Goal: Task Accomplishment & Management: Manage account settings

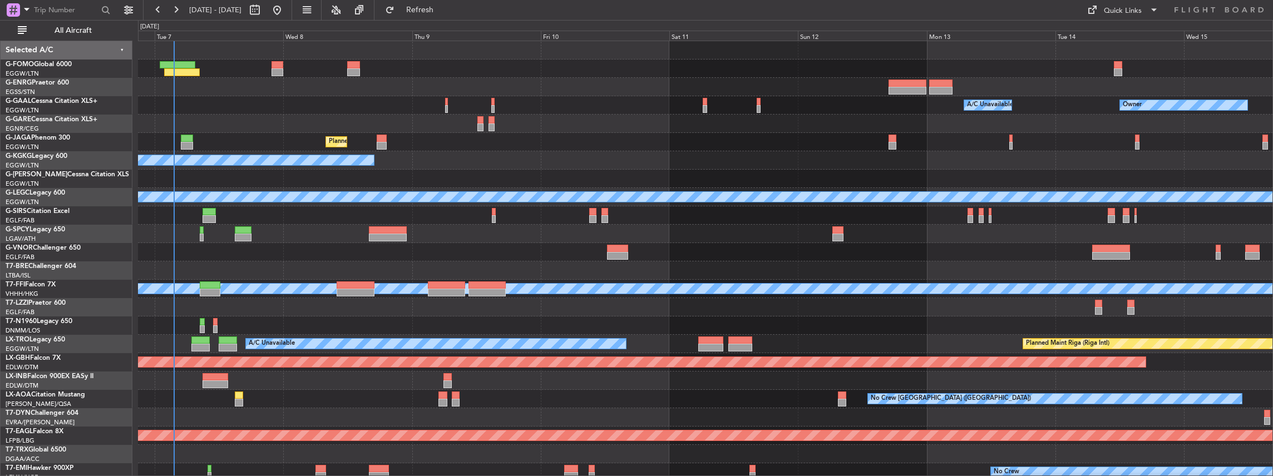
click at [525, 260] on div "Owner A/C Unavailable Owner A/C Unavailable Planned Maint [GEOGRAPHIC_DATA] ([G…" at bounding box center [705, 335] width 1135 height 588
click at [53, 29] on span "All Aircraft" at bounding box center [73, 31] width 88 height 8
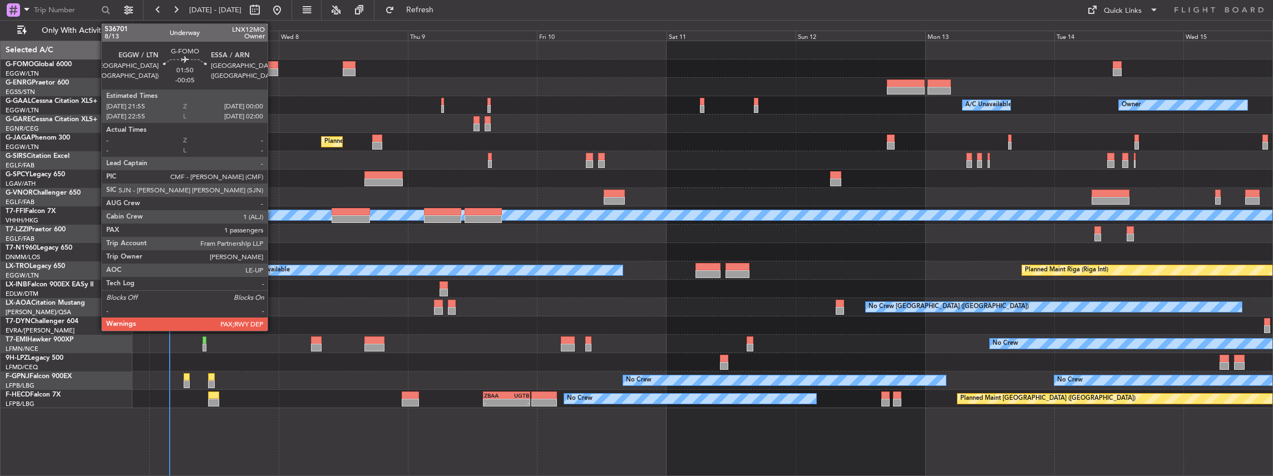
click at [273, 69] on div at bounding box center [273, 72] width 12 height 8
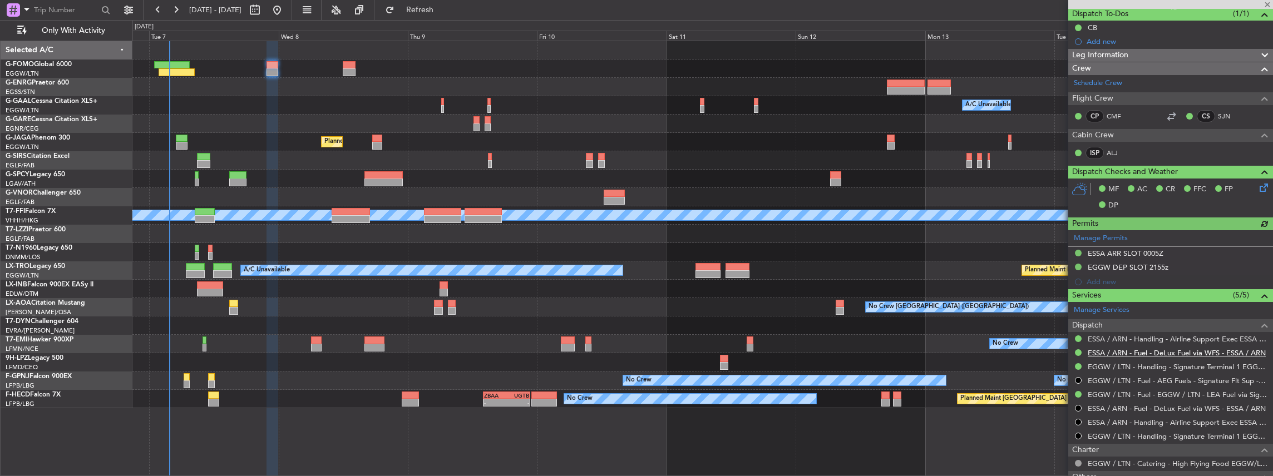
scroll to position [148, 0]
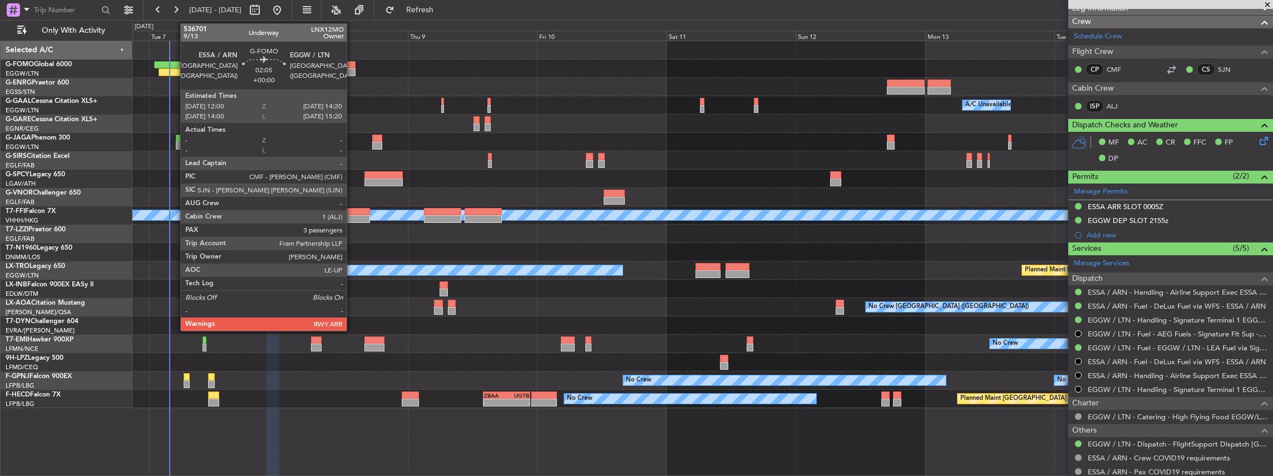
click at [351, 68] on div at bounding box center [349, 72] width 13 height 8
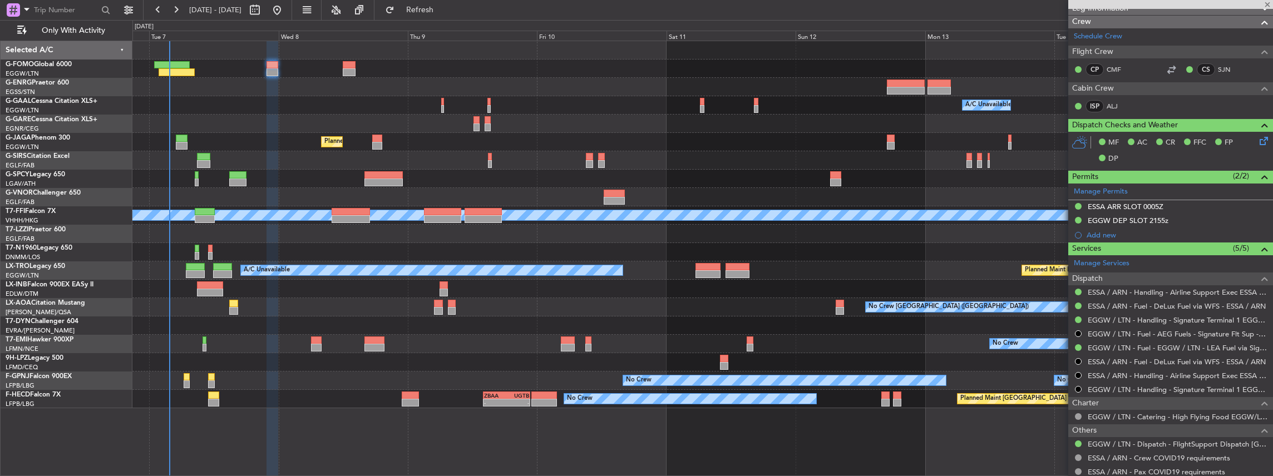
type input "3"
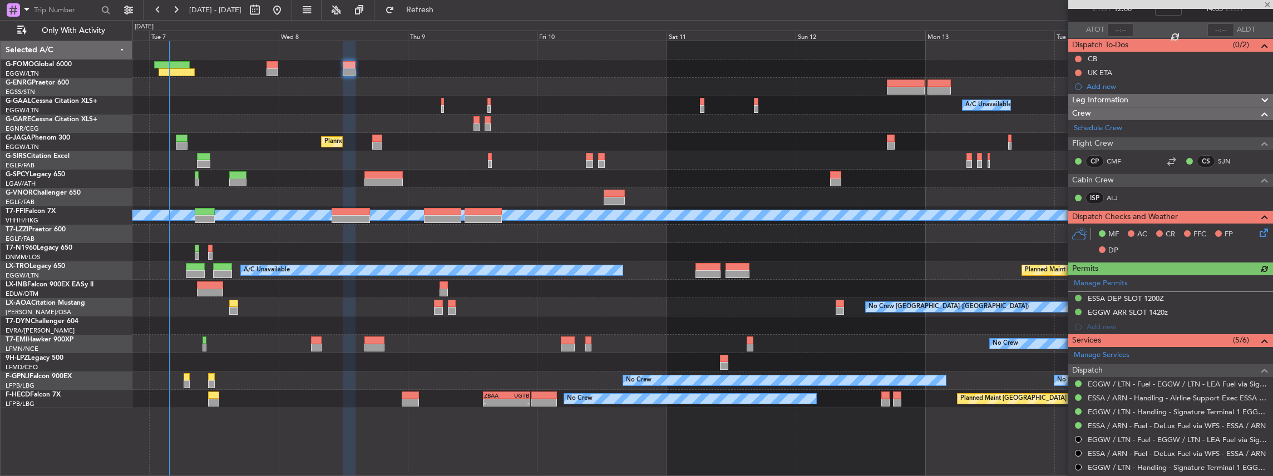
scroll to position [111, 0]
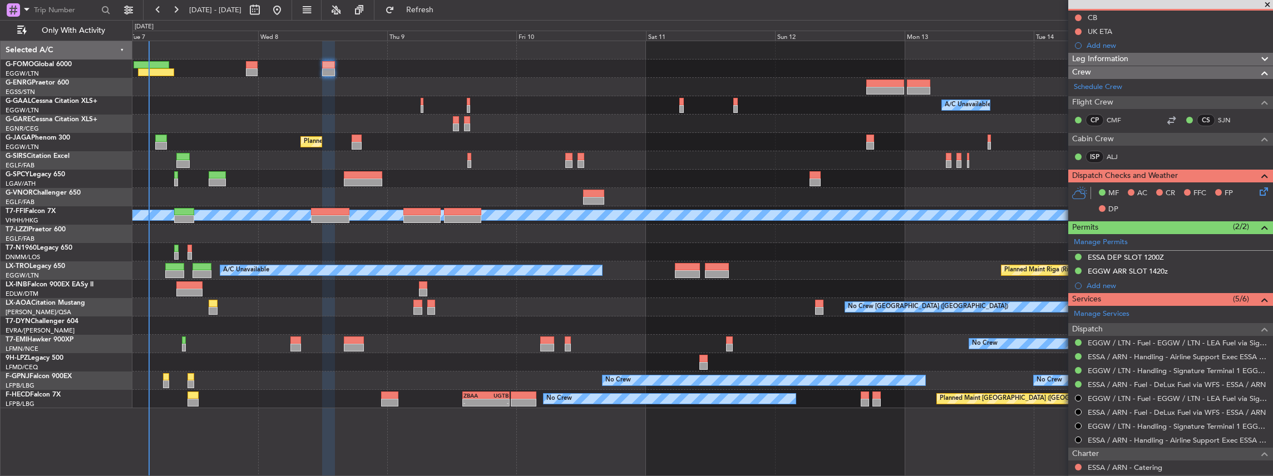
click at [415, 139] on div "Owner A/C Unavailable Owner A/C Unavailable Planned Maint [GEOGRAPHIC_DATA] ([G…" at bounding box center [702, 224] width 1141 height 367
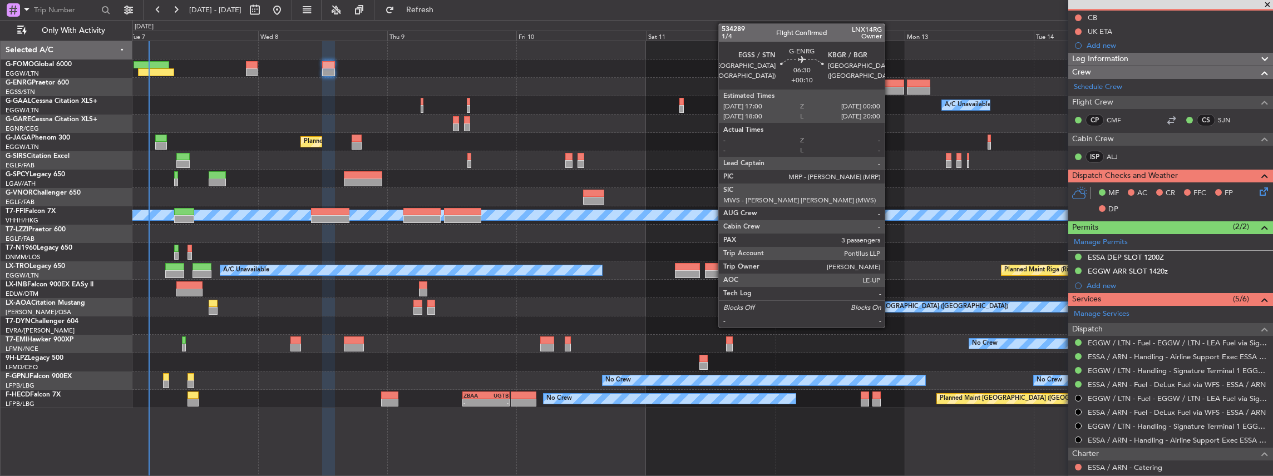
click at [890, 89] on div at bounding box center [886, 91] width 38 height 8
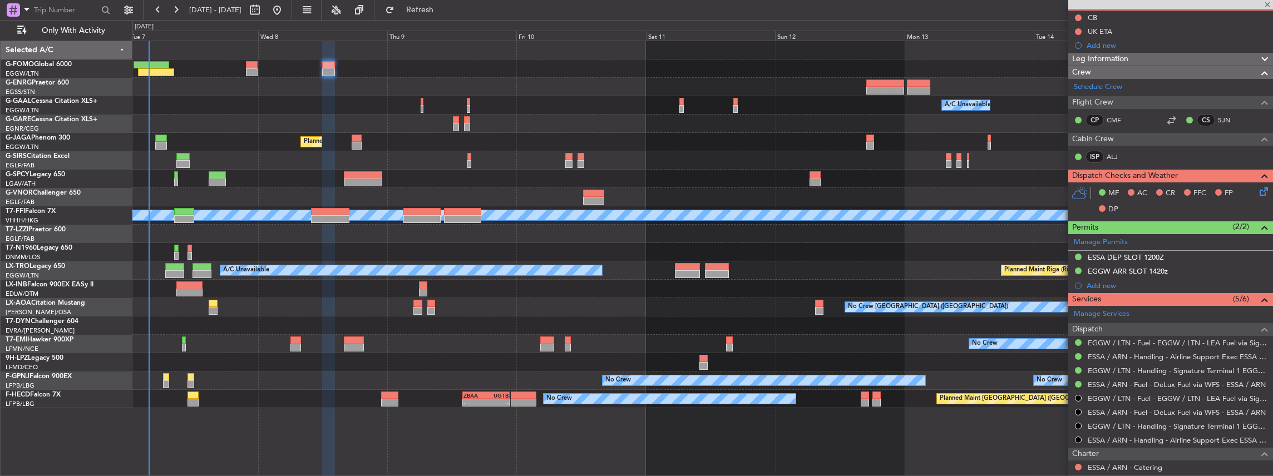
type input "+00:10"
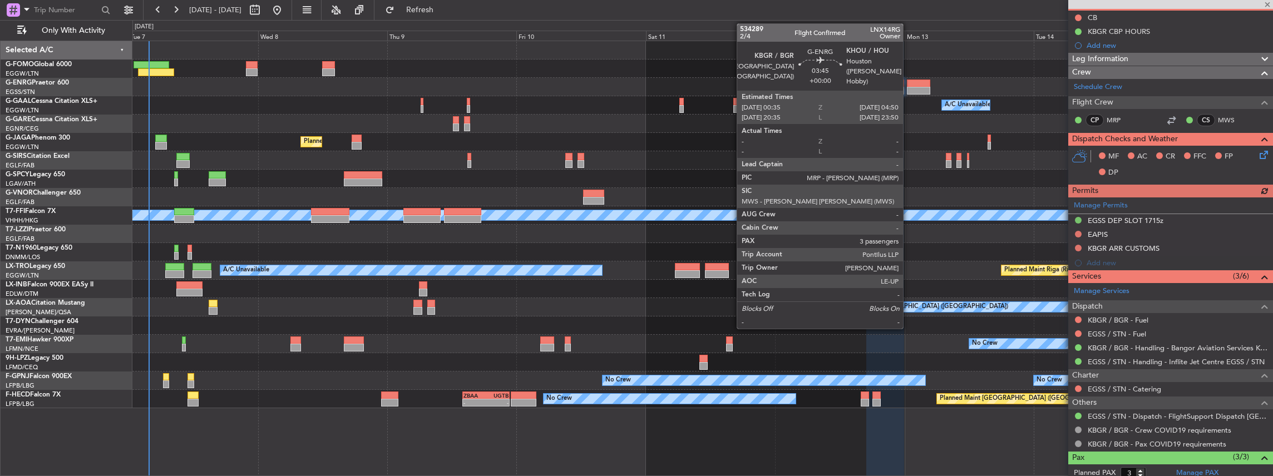
click at [909, 85] on div at bounding box center [918, 84] width 23 height 8
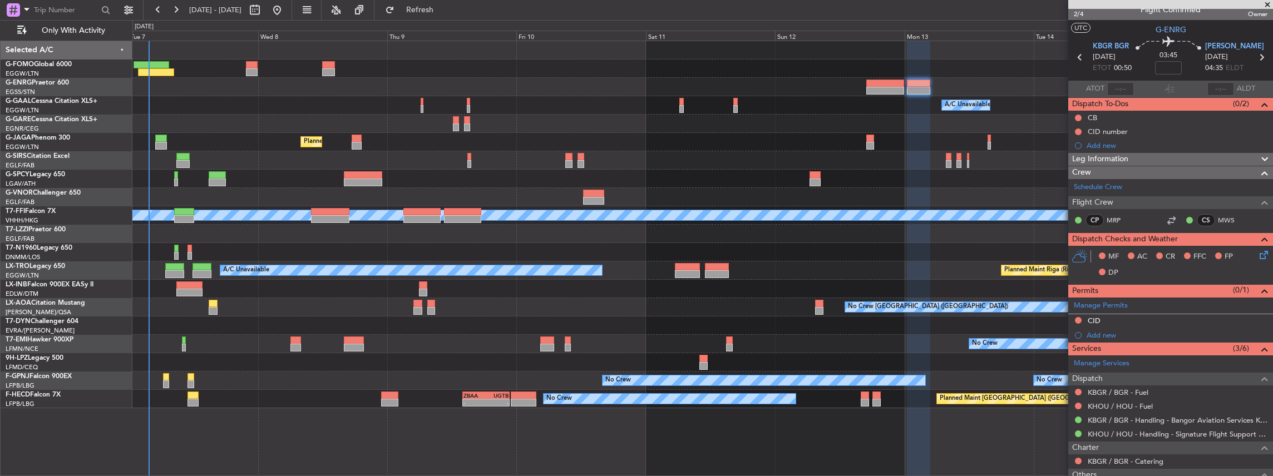
scroll to position [0, 0]
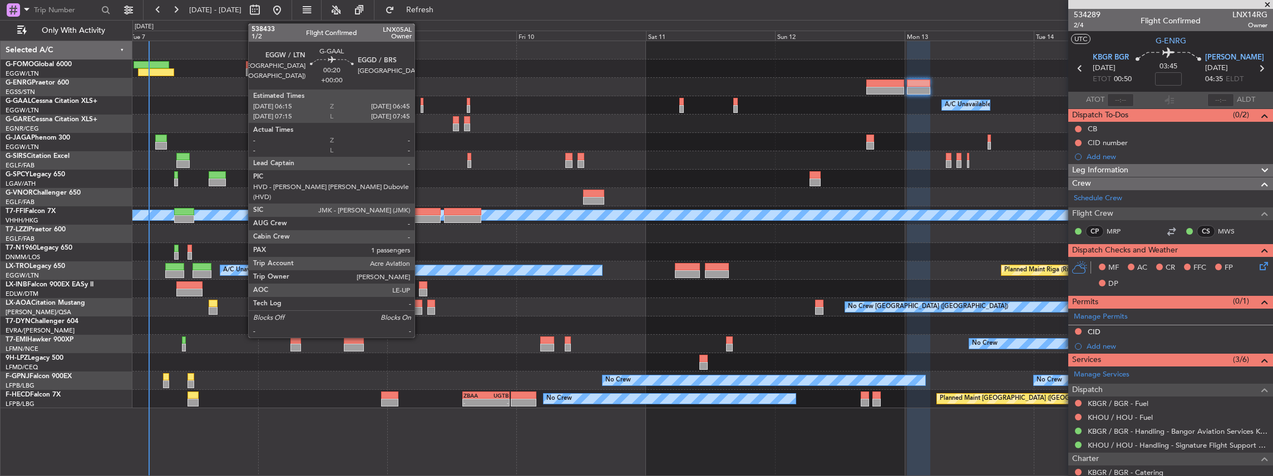
click at [421, 107] on div at bounding box center [422, 109] width 3 height 8
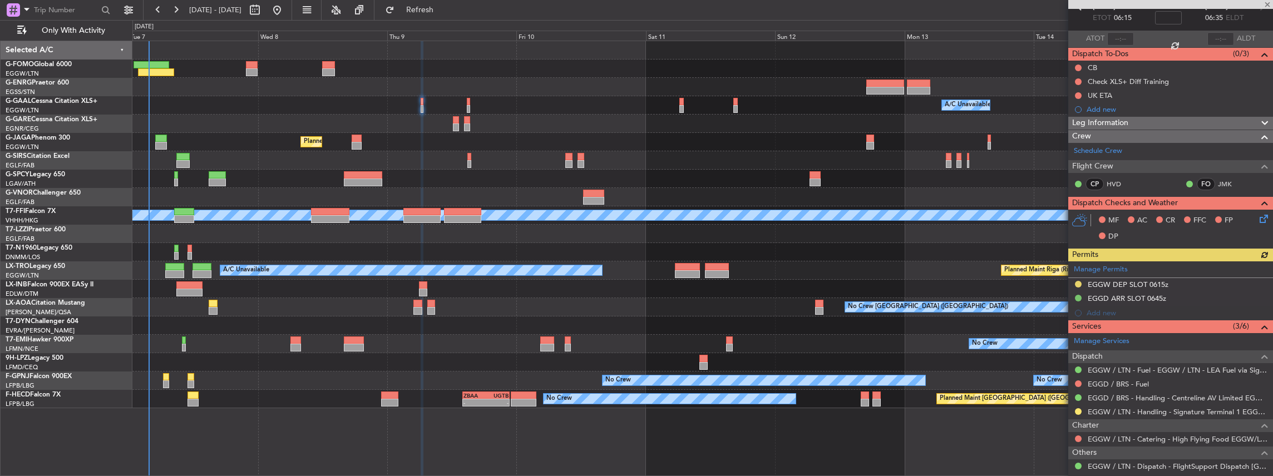
scroll to position [74, 0]
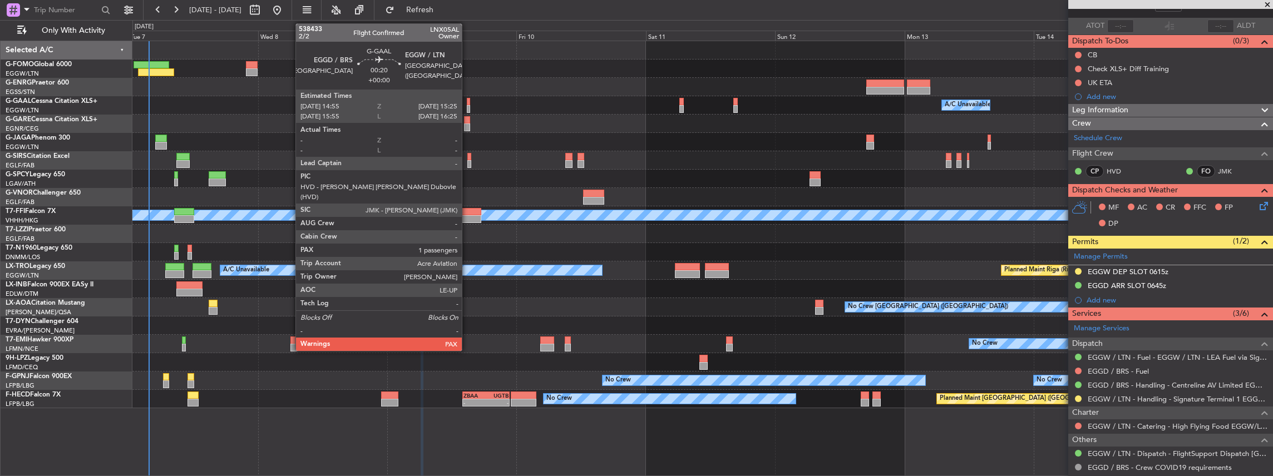
click at [467, 106] on div at bounding box center [468, 109] width 3 height 8
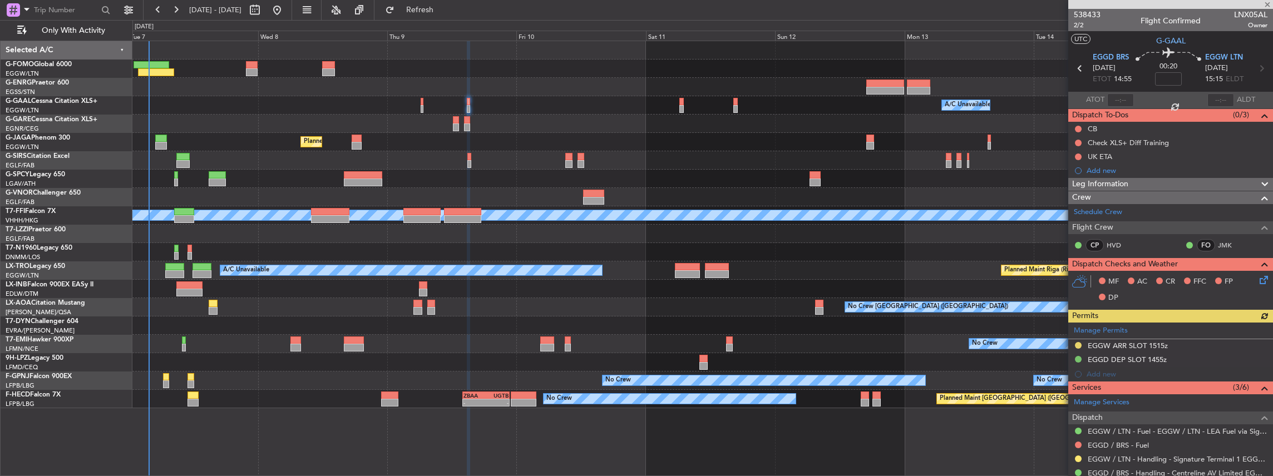
scroll to position [148, 0]
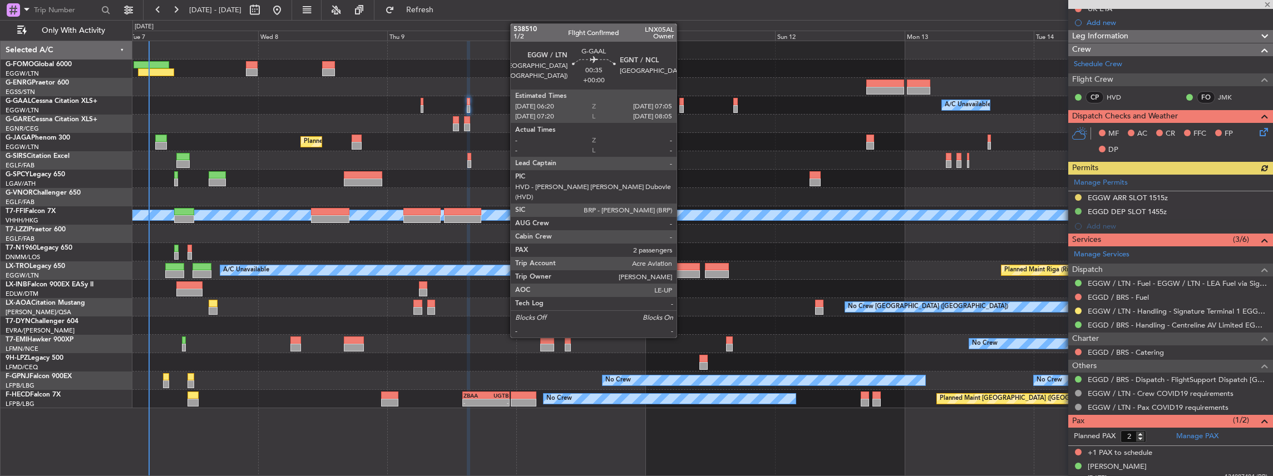
click at [682, 107] on div at bounding box center [682, 109] width 4 height 8
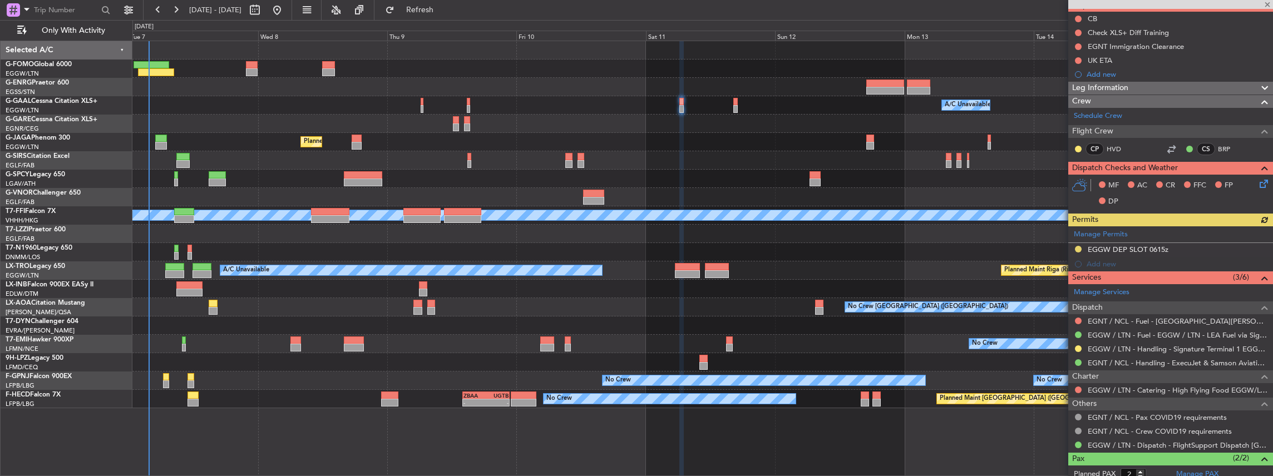
scroll to position [111, 0]
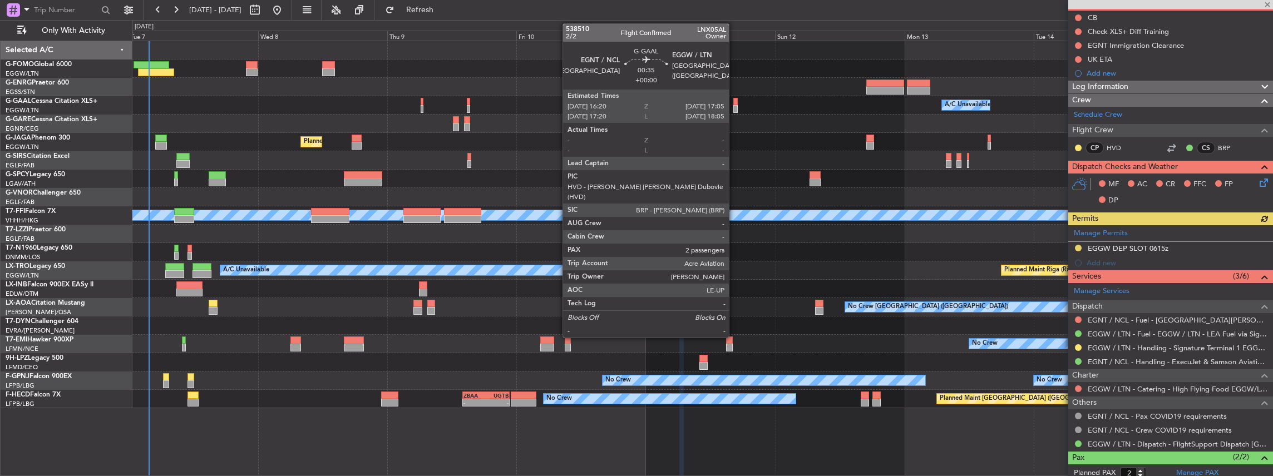
click at [735, 107] on div at bounding box center [736, 109] width 4 height 8
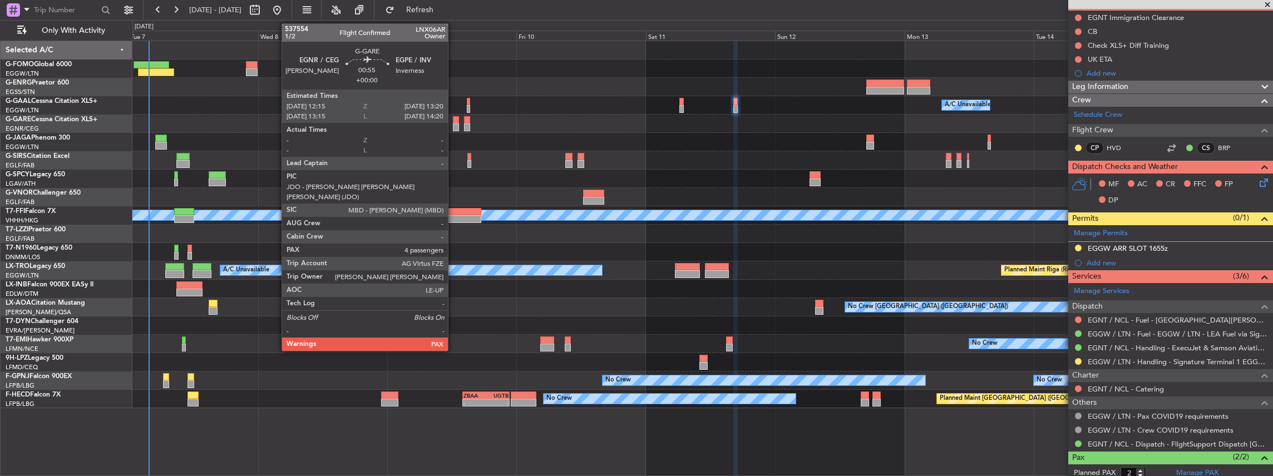
click at [454, 126] on div at bounding box center [456, 128] width 6 height 8
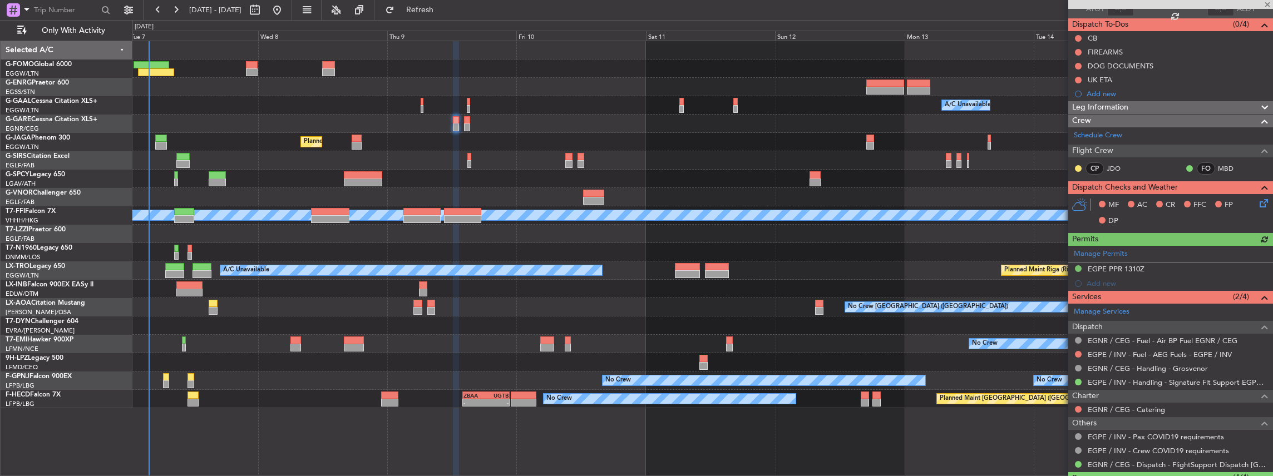
scroll to position [148, 0]
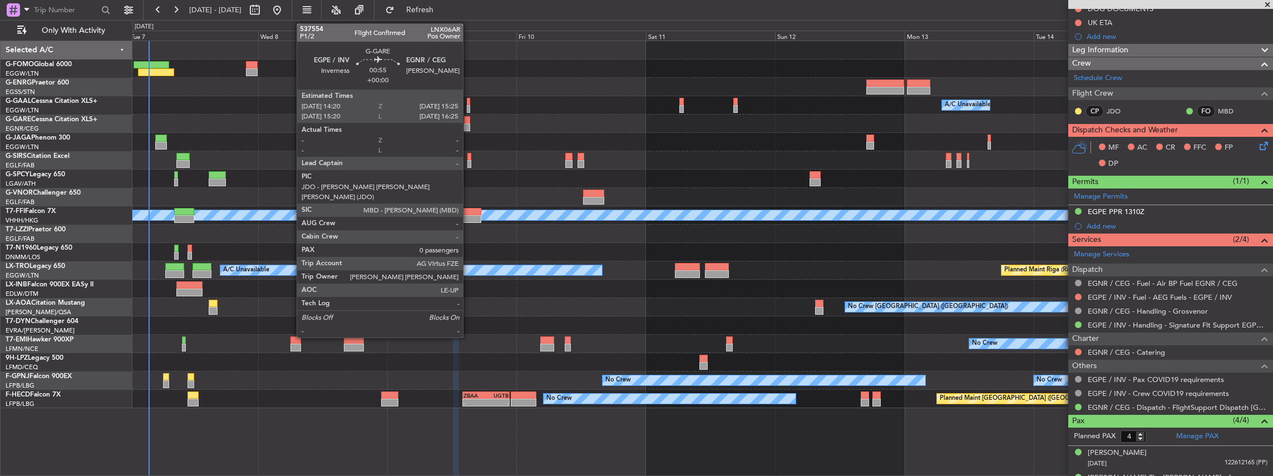
click at [469, 127] on div at bounding box center [467, 128] width 6 height 8
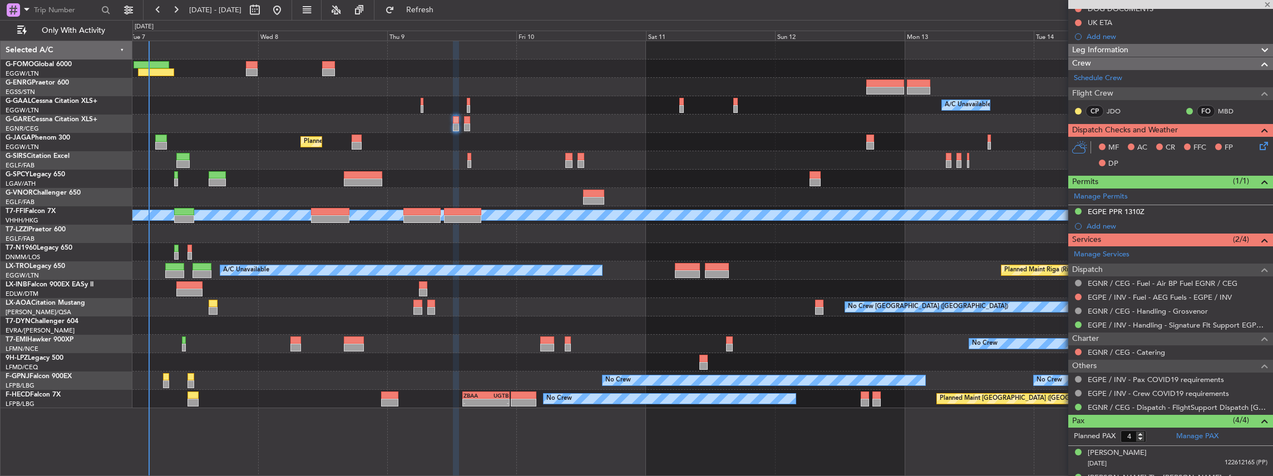
type input "0"
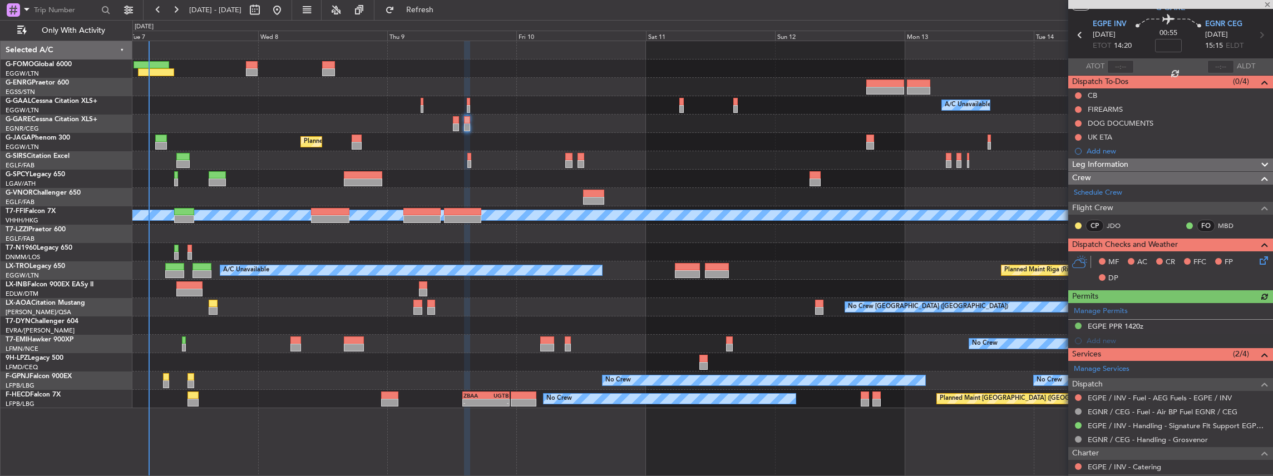
scroll to position [74, 0]
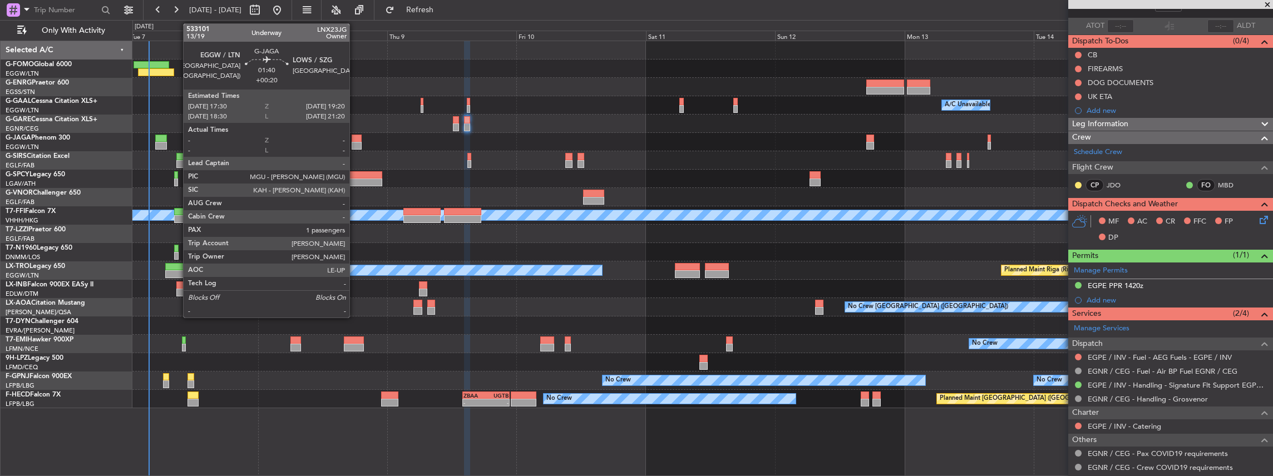
click at [355, 139] on div at bounding box center [357, 139] width 10 height 8
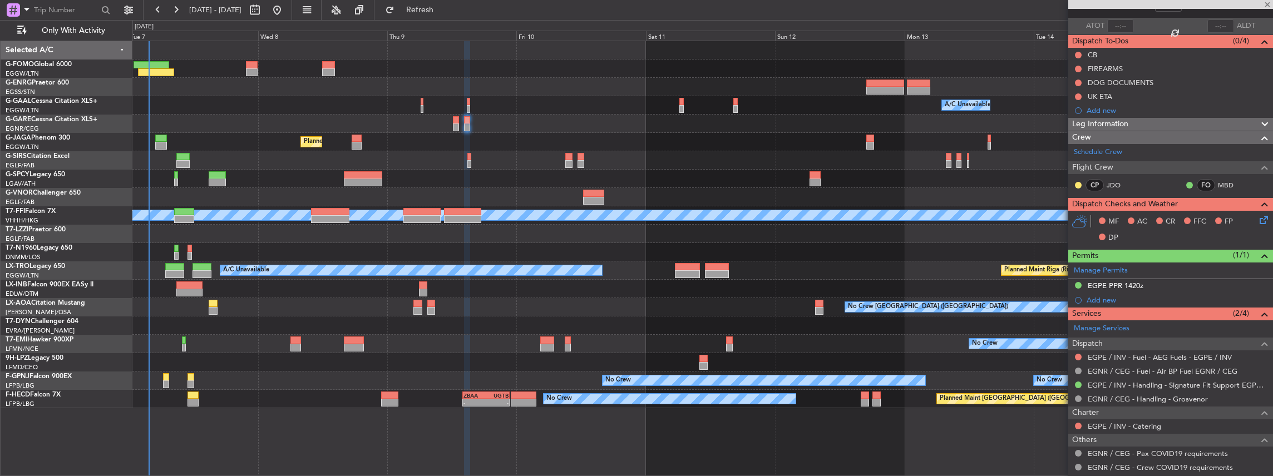
type input "+00:20"
type input "1"
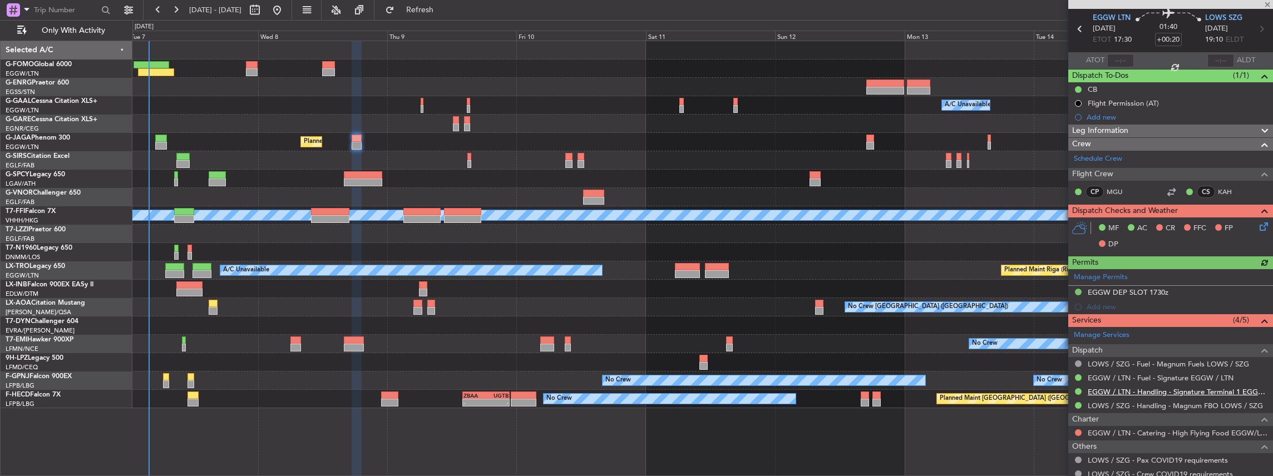
scroll to position [111, 0]
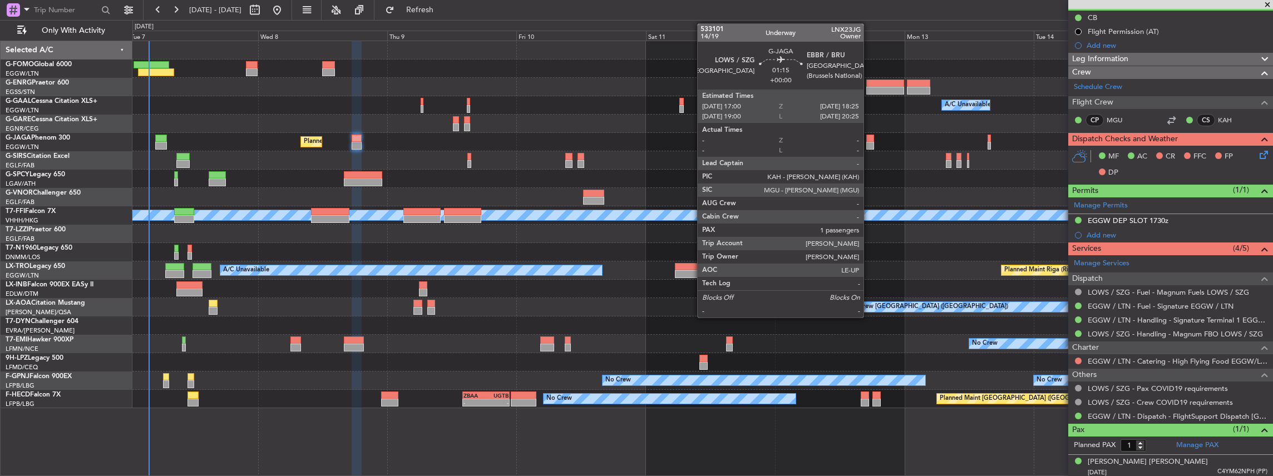
click at [869, 142] on div at bounding box center [871, 146] width 8 height 8
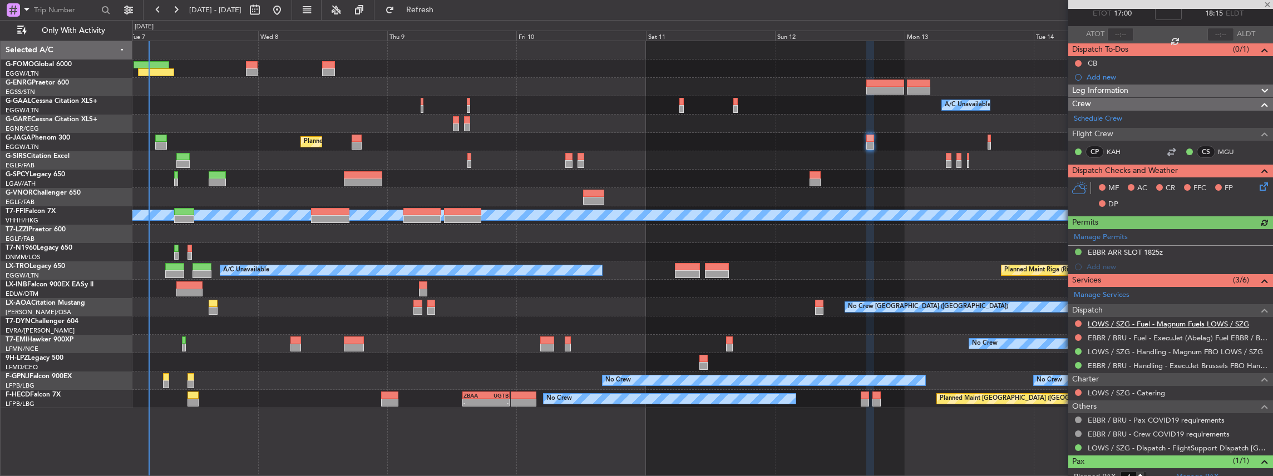
scroll to position [74, 0]
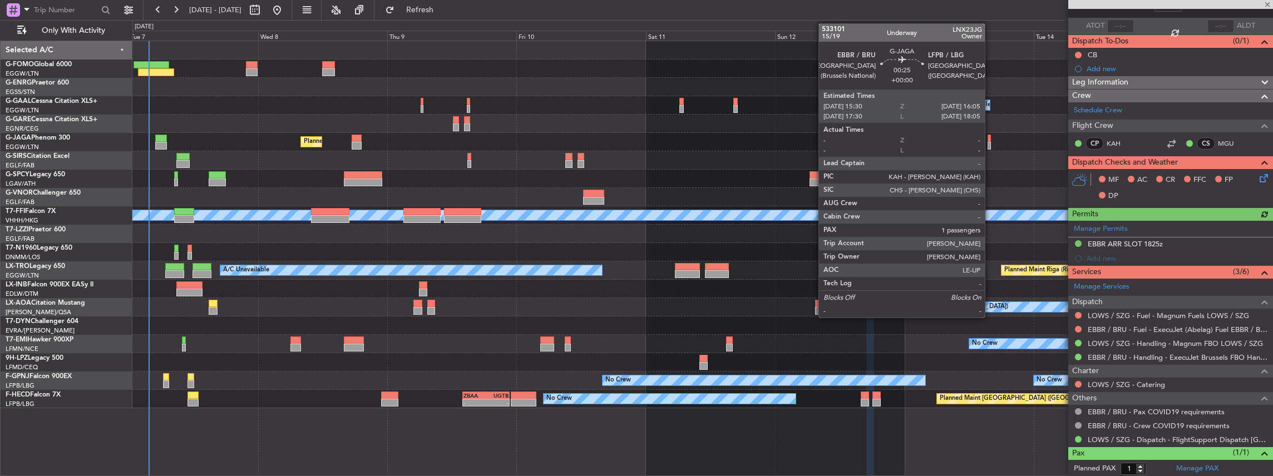
click at [991, 144] on div at bounding box center [989, 146] width 3 height 8
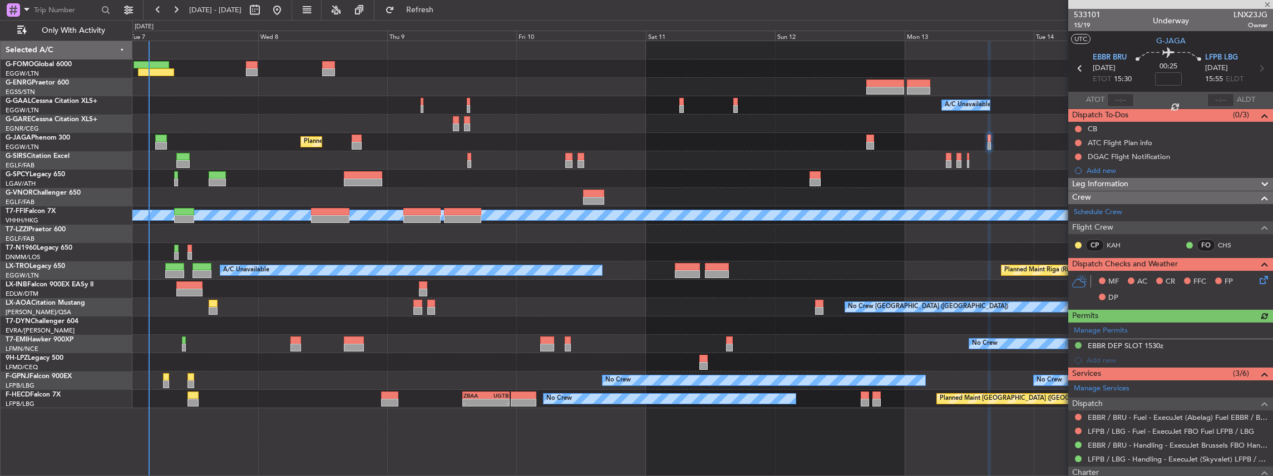
scroll to position [37, 0]
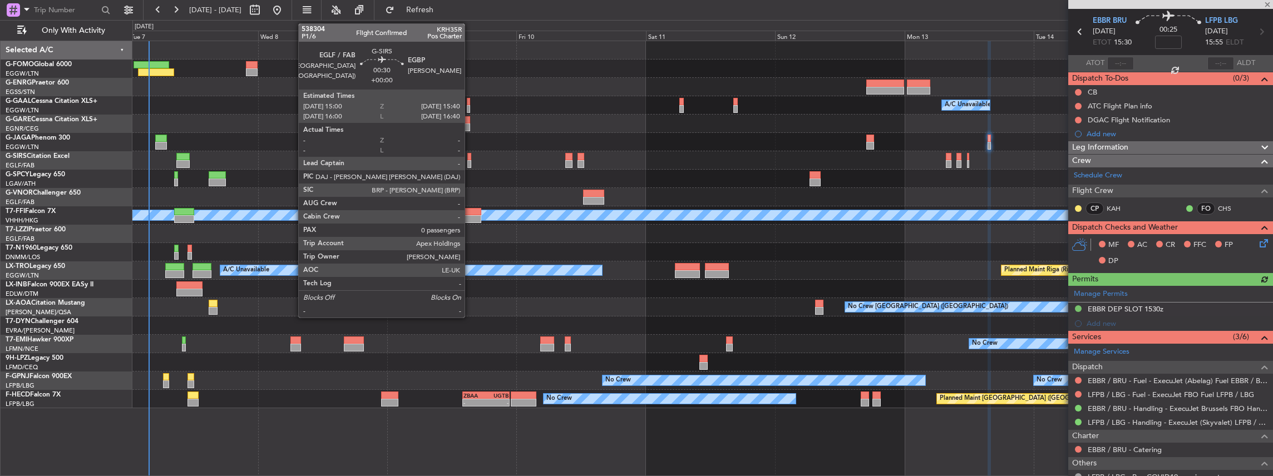
click at [470, 163] on div at bounding box center [469, 164] width 4 height 8
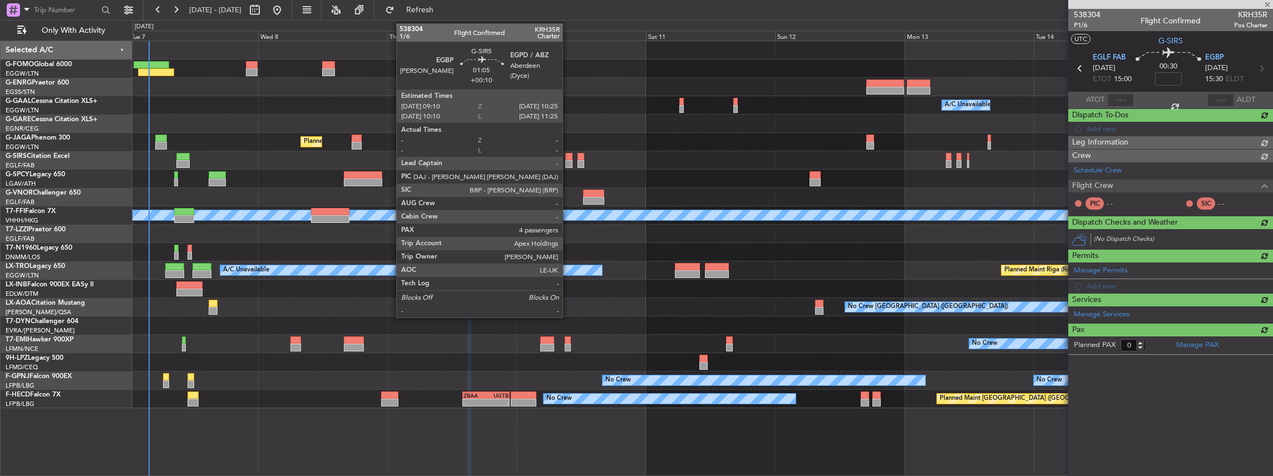
scroll to position [0, 0]
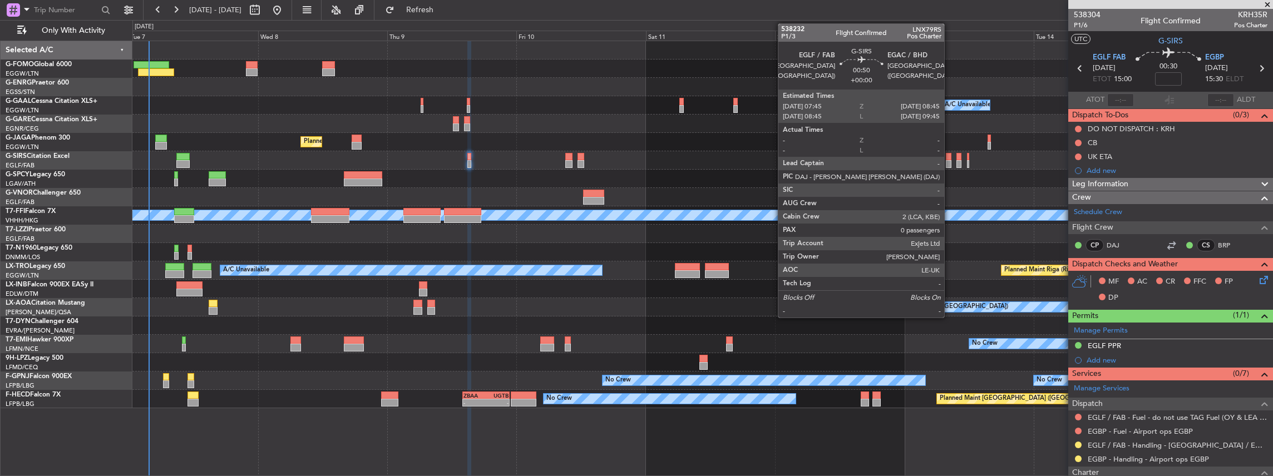
click at [950, 161] on div at bounding box center [949, 164] width 6 height 8
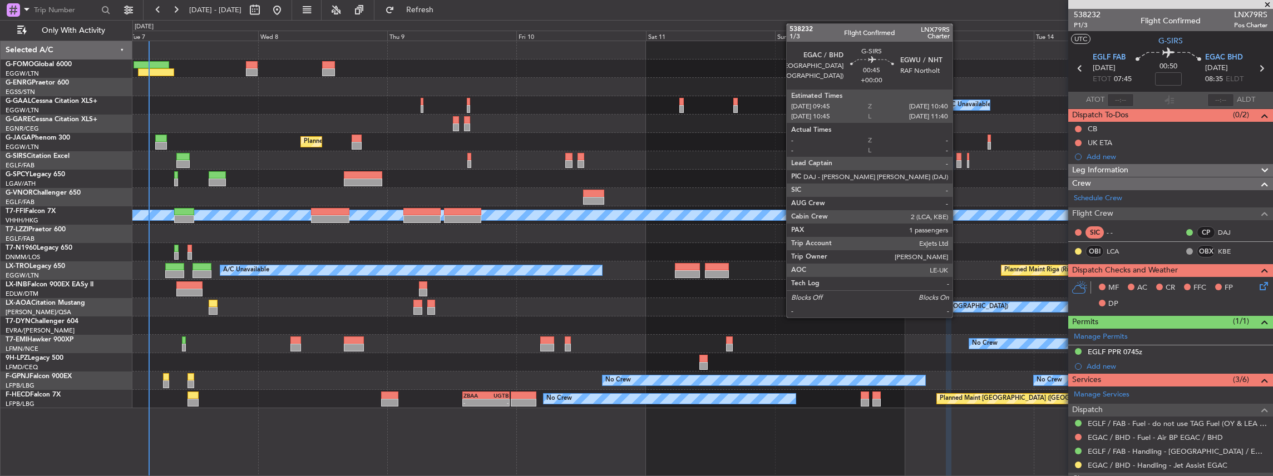
click at [958, 161] on div at bounding box center [959, 164] width 5 height 8
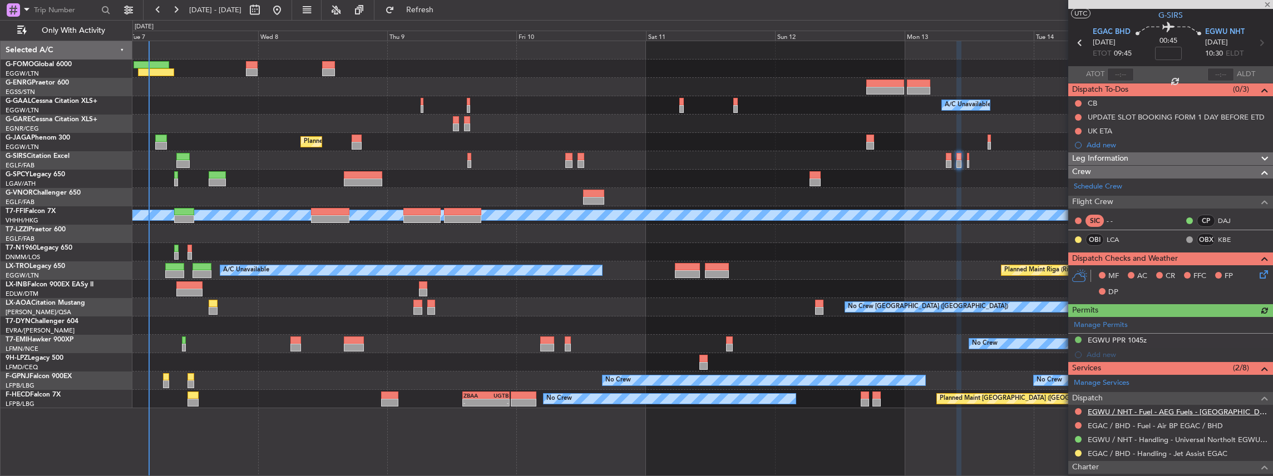
scroll to position [37, 0]
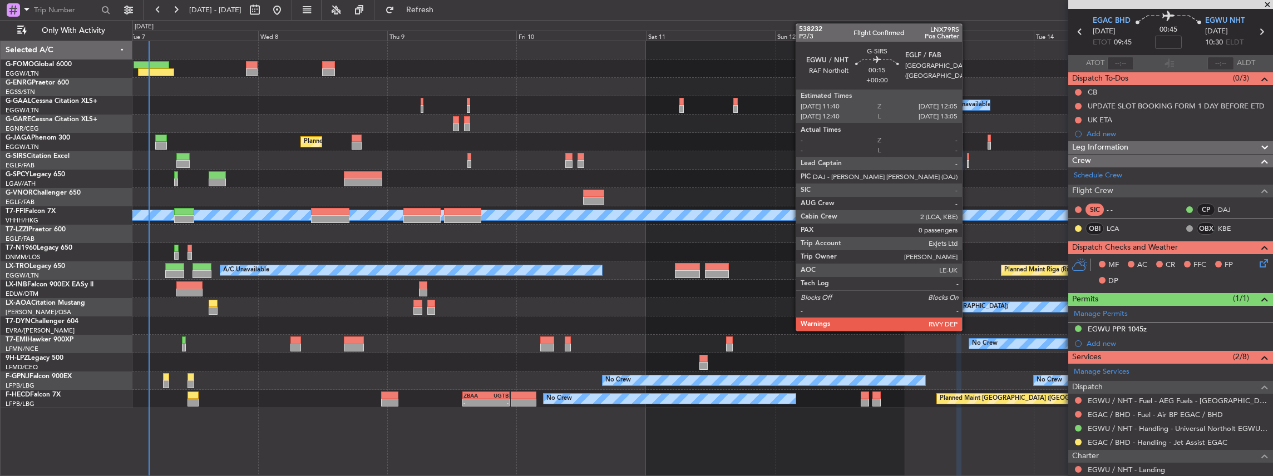
click at [968, 165] on div at bounding box center [968, 164] width 3 height 8
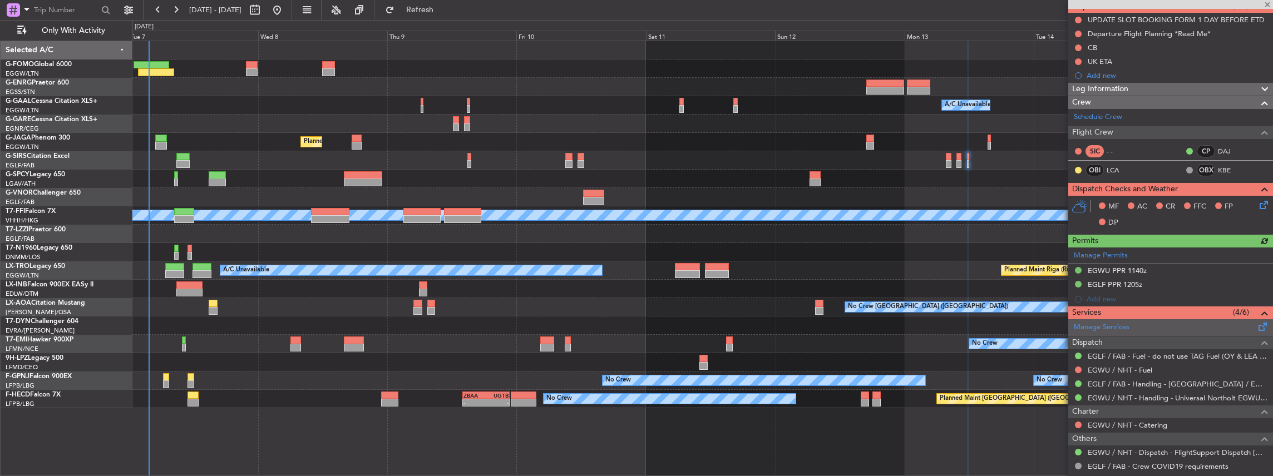
scroll to position [111, 0]
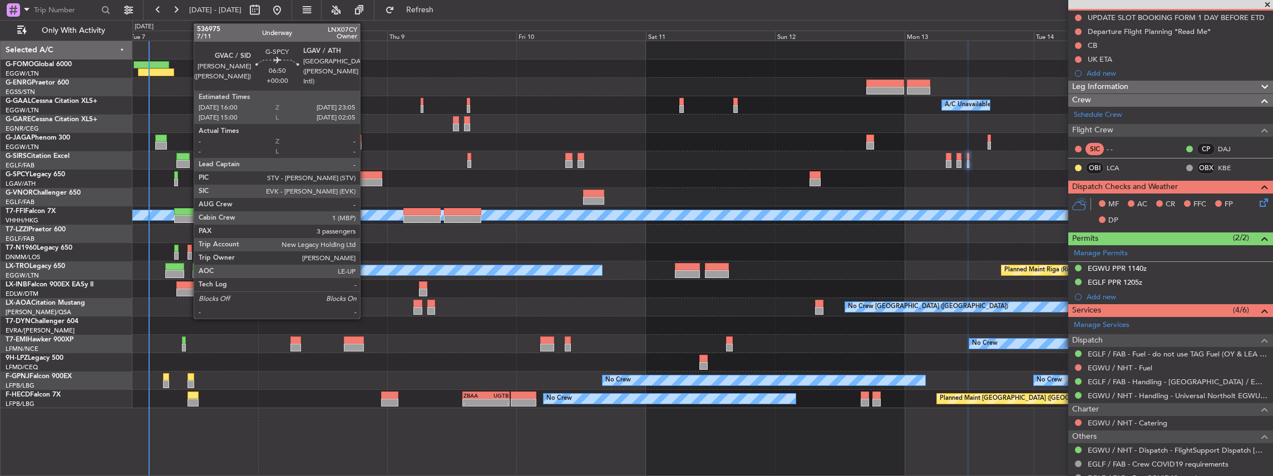
click at [366, 183] on div at bounding box center [363, 183] width 38 height 8
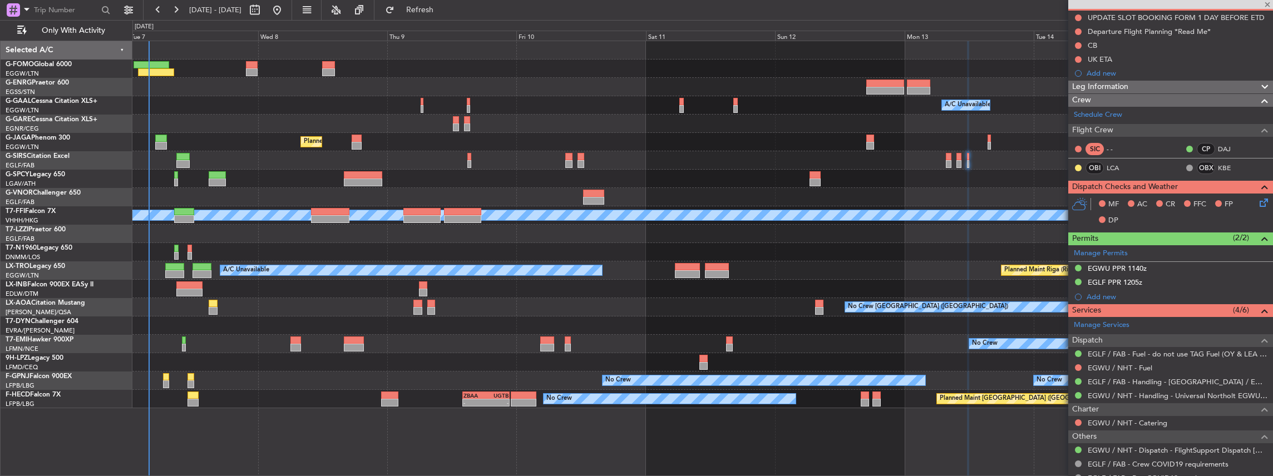
type input "3"
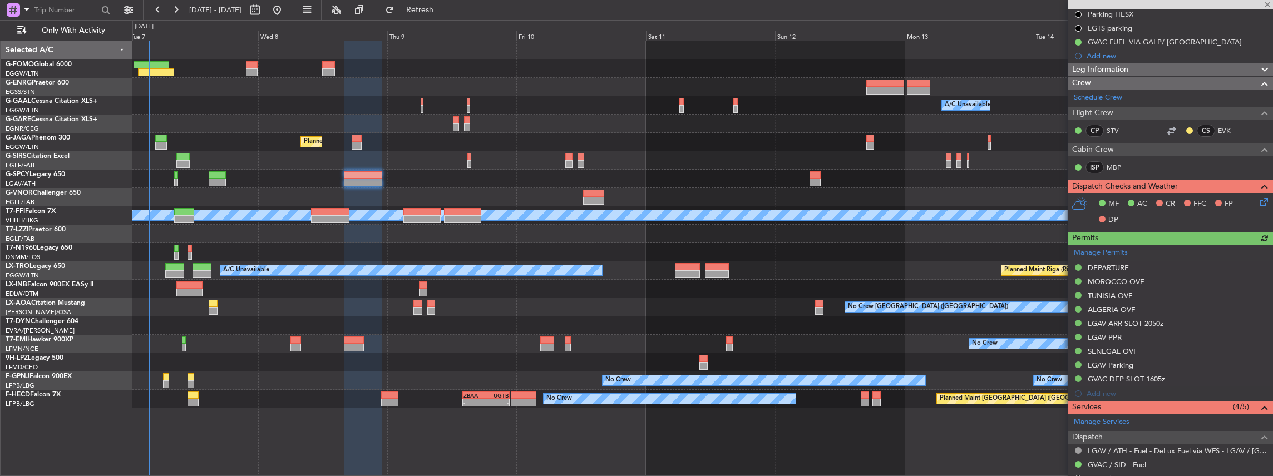
scroll to position [223, 0]
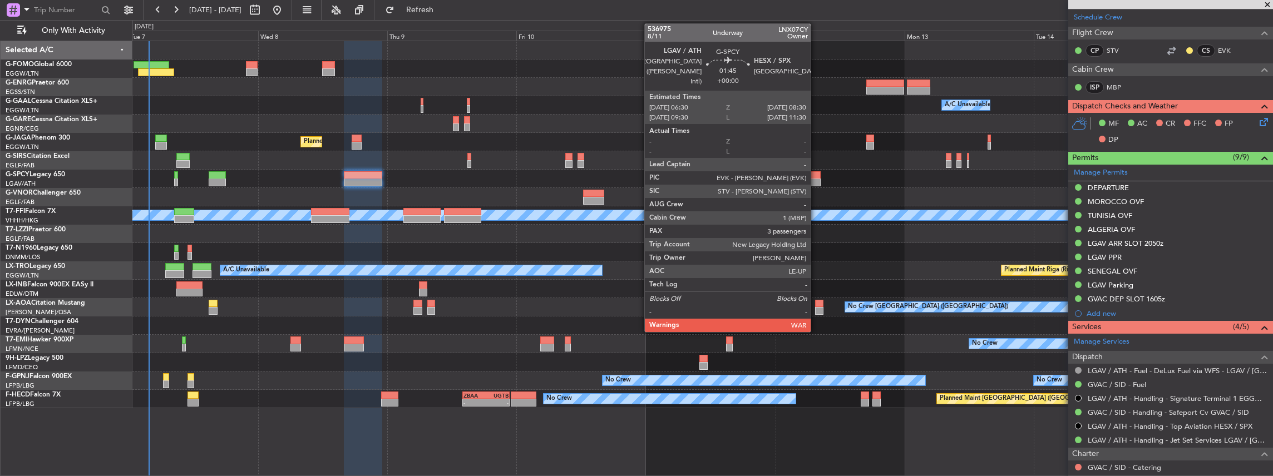
click at [816, 180] on div at bounding box center [815, 183] width 11 height 8
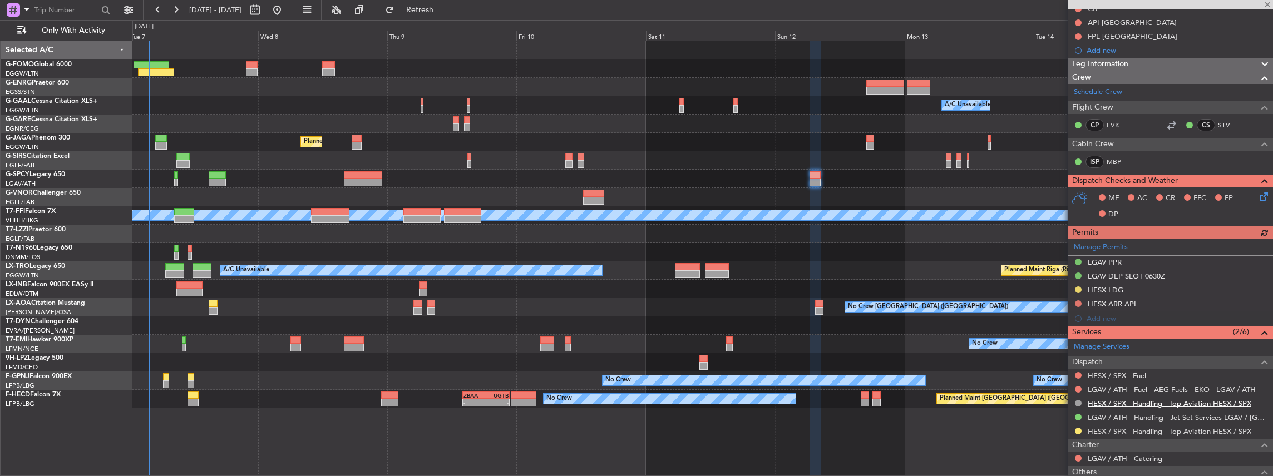
scroll to position [148, 0]
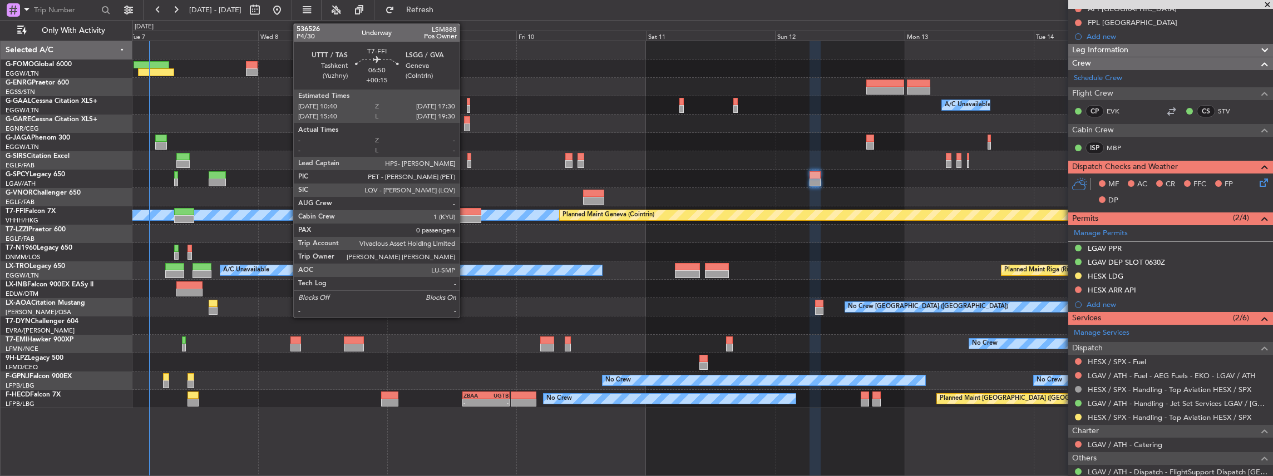
click at [465, 216] on div at bounding box center [462, 219] width 37 height 8
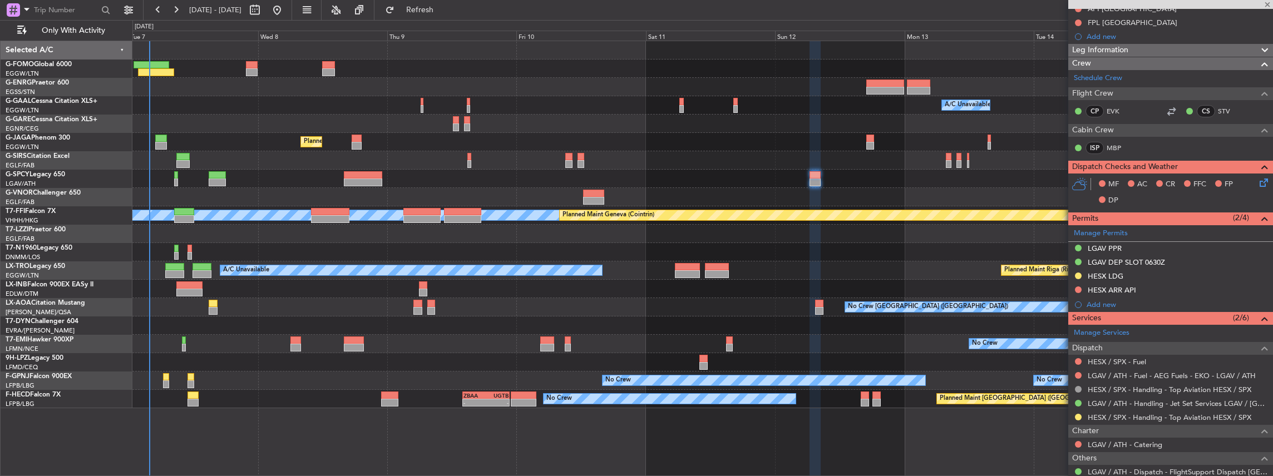
type input "+00:15"
type input "0"
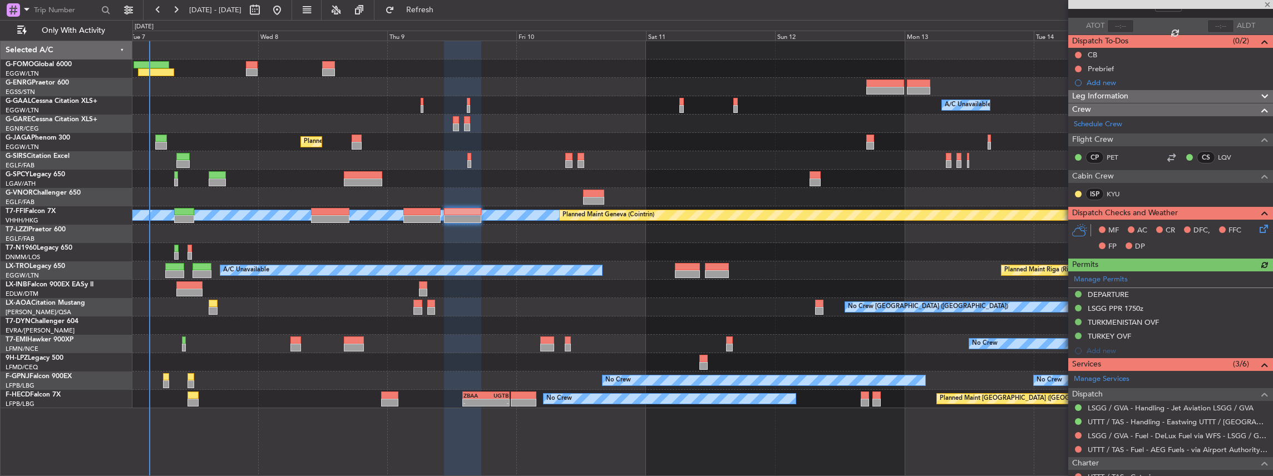
scroll to position [111, 0]
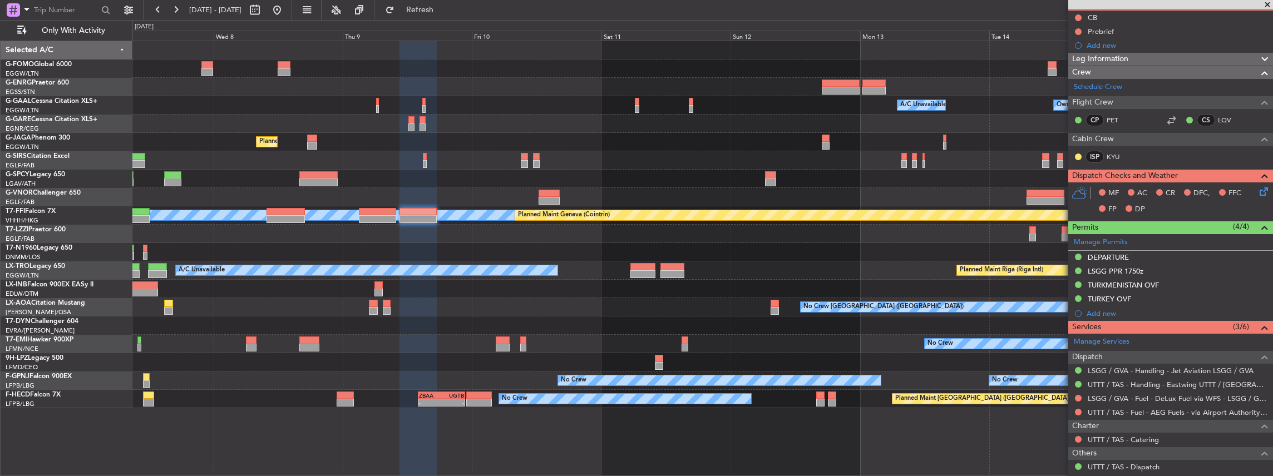
click at [913, 286] on div "Owner A/C Unavailable Owner A/C Unavailable Owner Planned Maint [GEOGRAPHIC_DAT…" at bounding box center [702, 224] width 1141 height 367
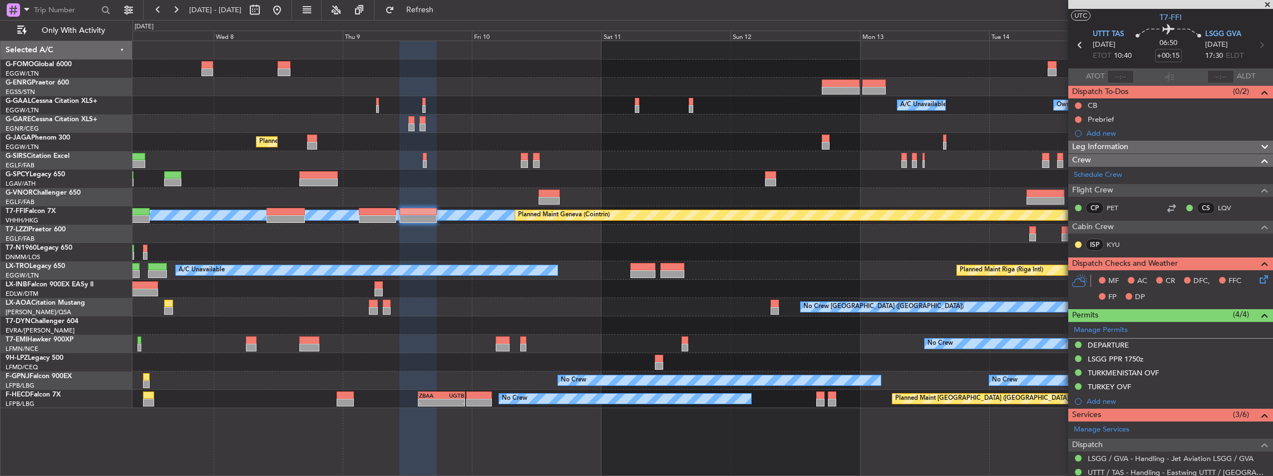
scroll to position [0, 0]
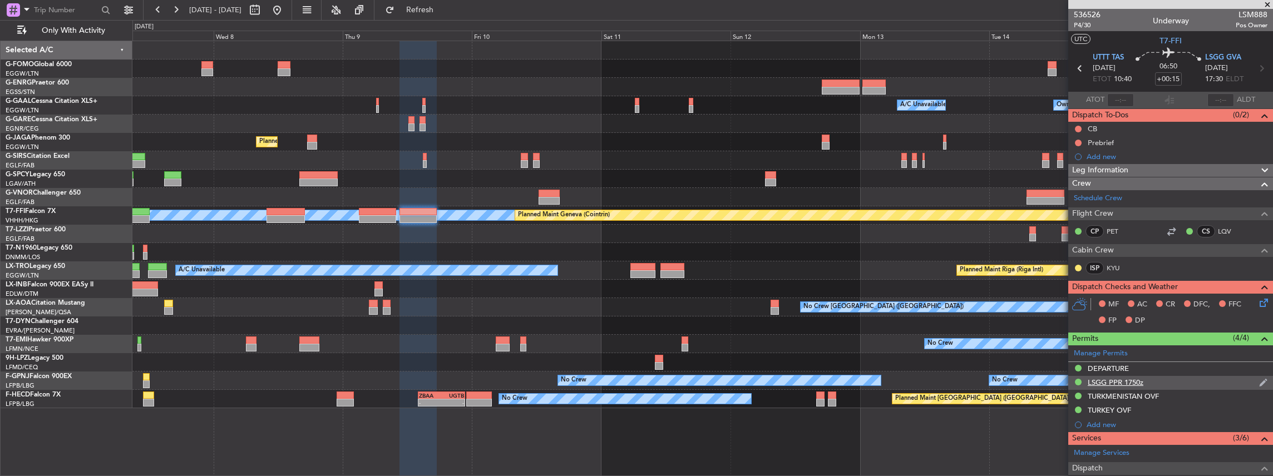
click at [1168, 378] on div "LSGG PPR 1750z" at bounding box center [1171, 383] width 205 height 14
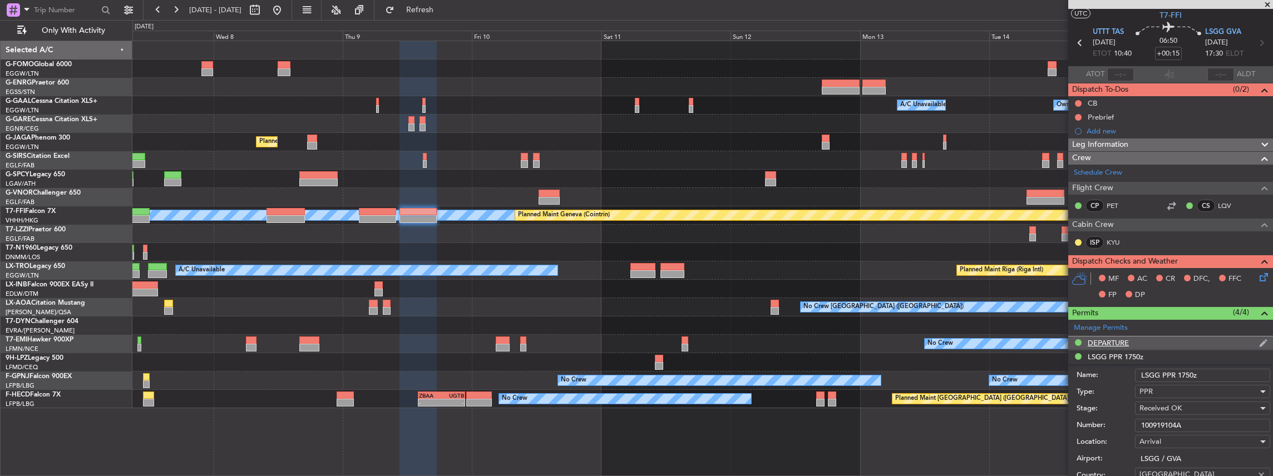
scroll to position [37, 0]
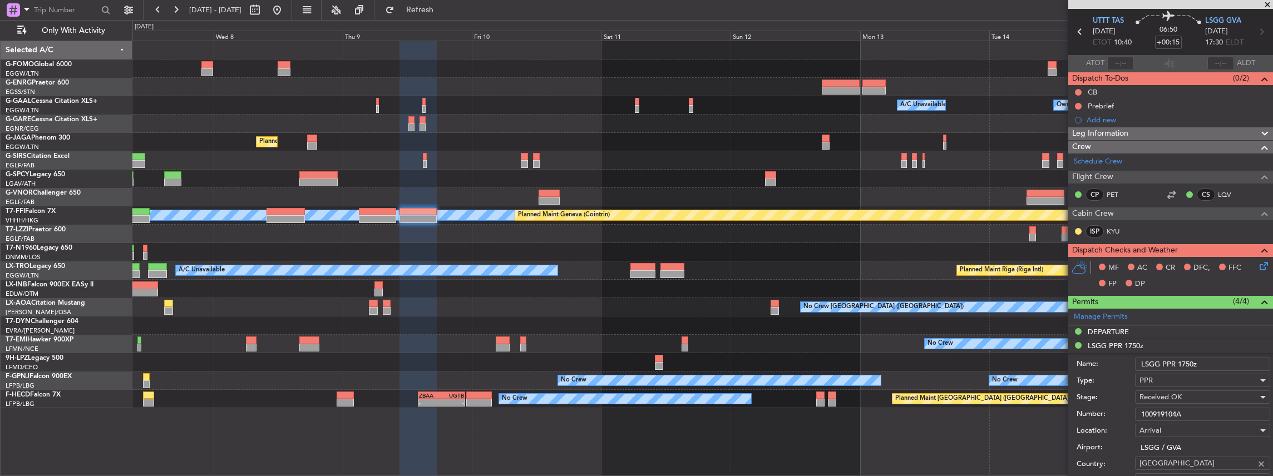
click at [1189, 362] on input "LSGG PPR 1750z" at bounding box center [1202, 364] width 135 height 13
type input "LSGG PPR 1750z"
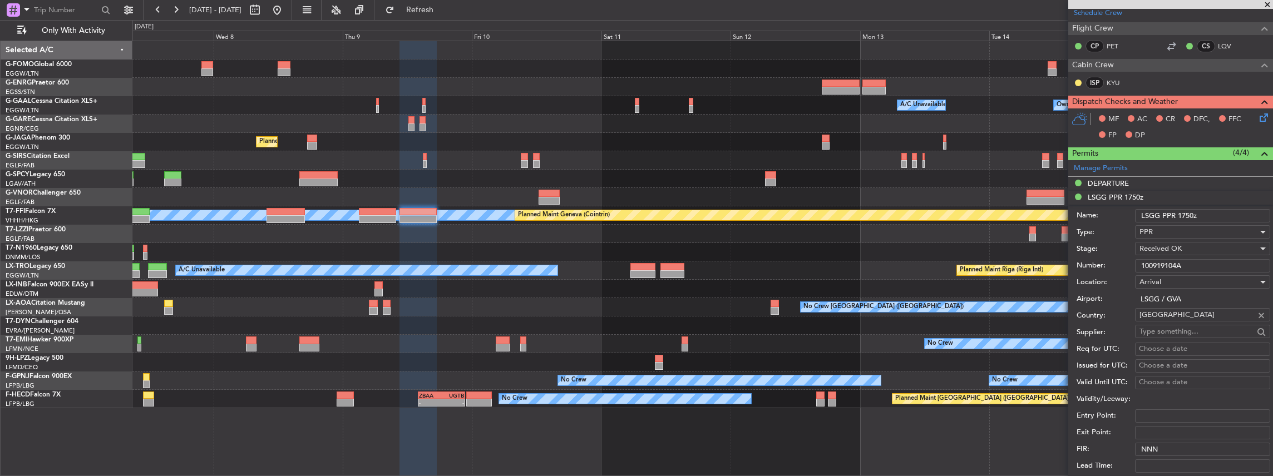
scroll to position [334, 0]
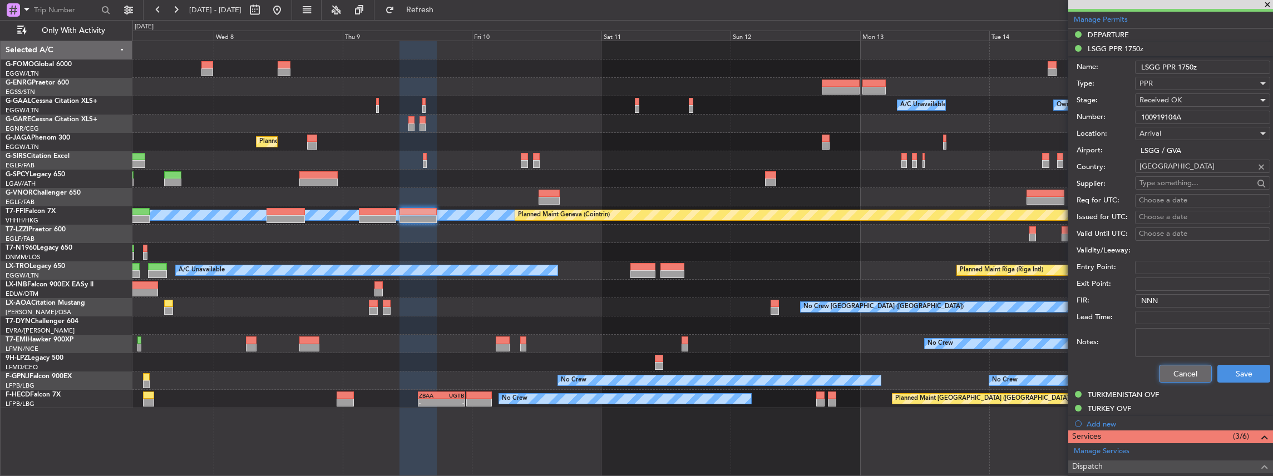
click at [1180, 373] on button "Cancel" at bounding box center [1185, 374] width 53 height 18
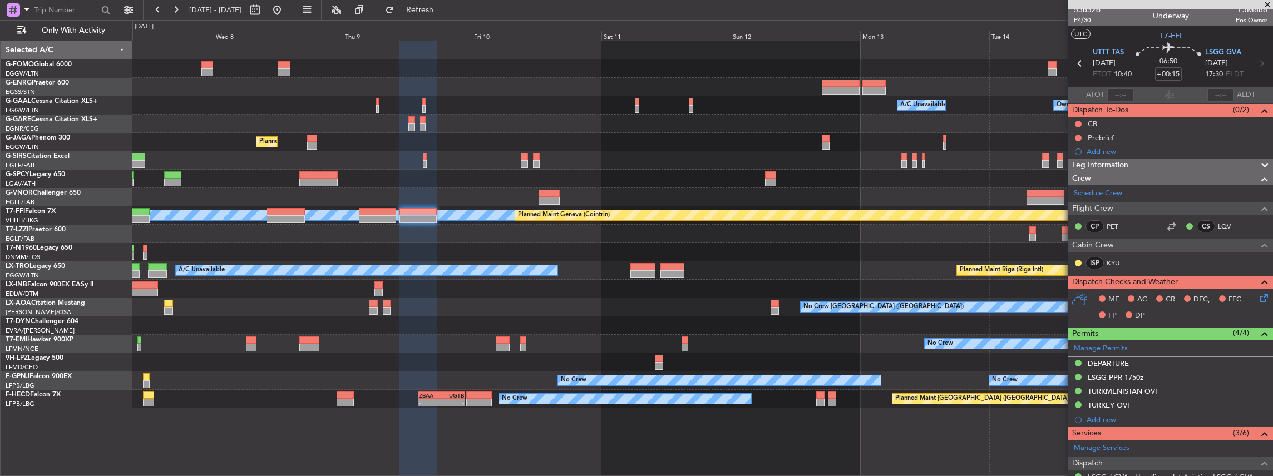
scroll to position [0, 0]
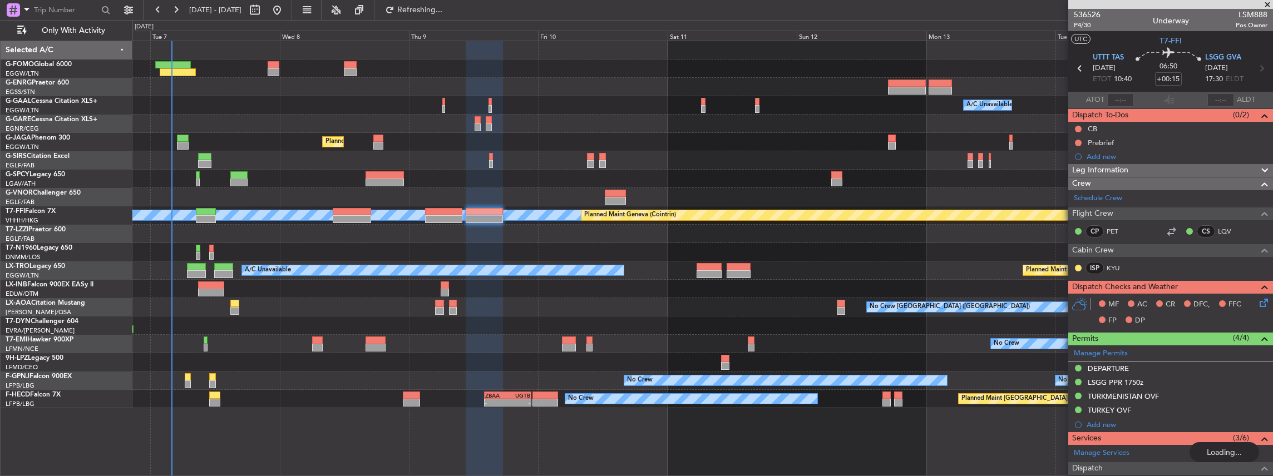
click at [352, 263] on div "Owner A/C Unavailable Owner A/C Unavailable Planned Maint [GEOGRAPHIC_DATA] ([G…" at bounding box center [702, 224] width 1141 height 367
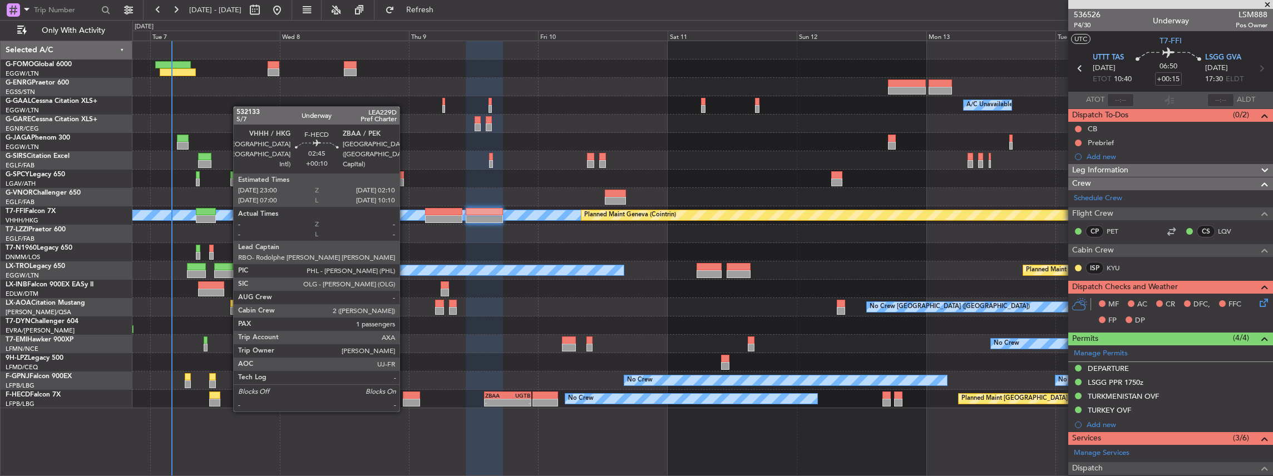
click at [405, 401] on div at bounding box center [411, 403] width 17 height 8
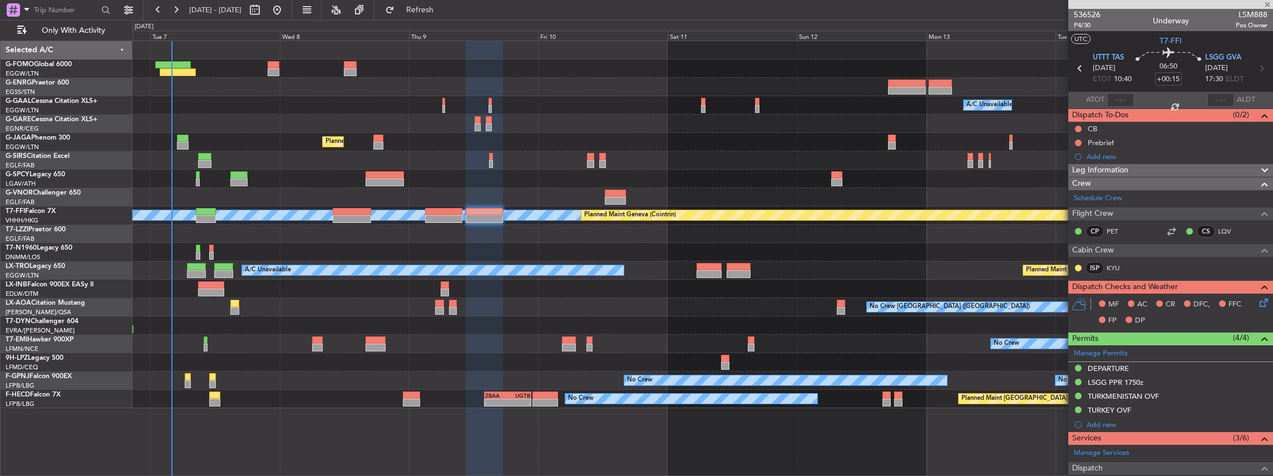
type input "+00:10"
type input "1"
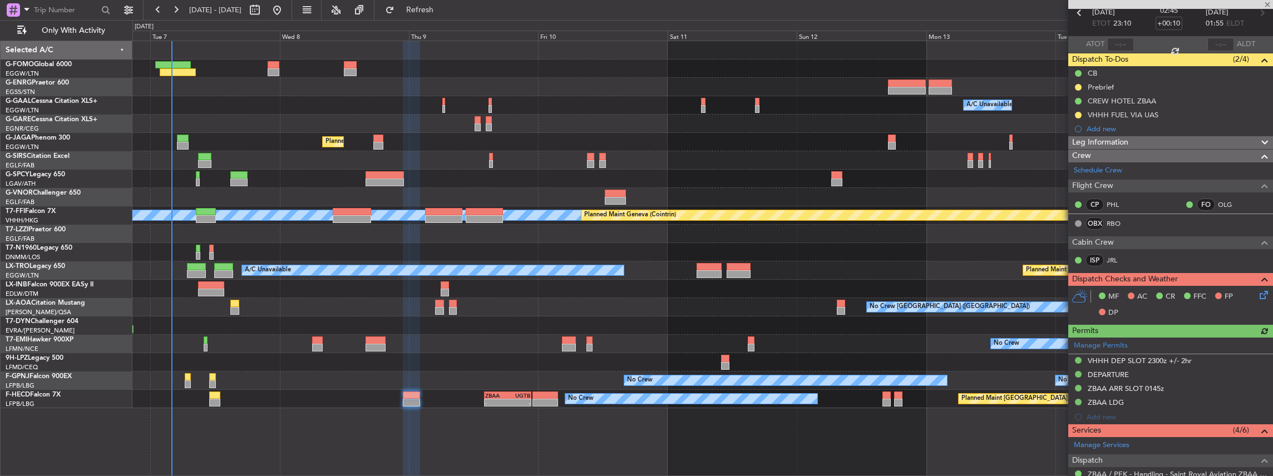
scroll to position [185, 0]
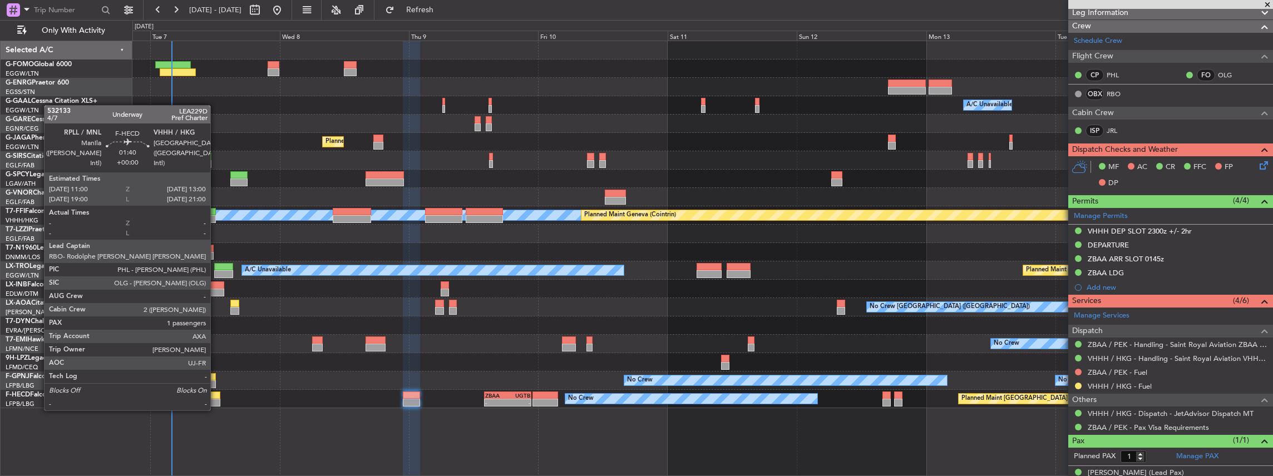
click at [216, 400] on div at bounding box center [214, 403] width 11 height 8
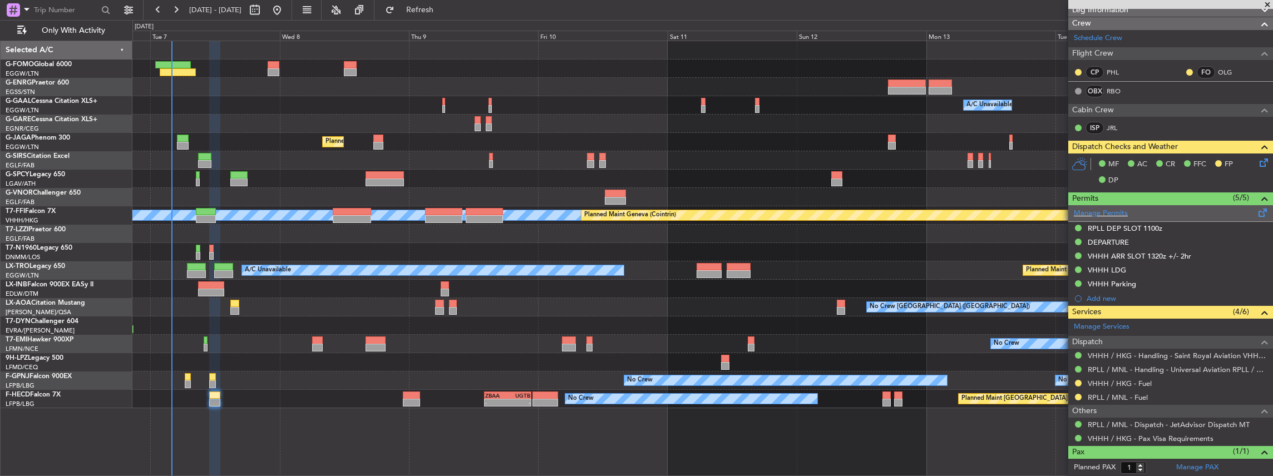
scroll to position [259, 0]
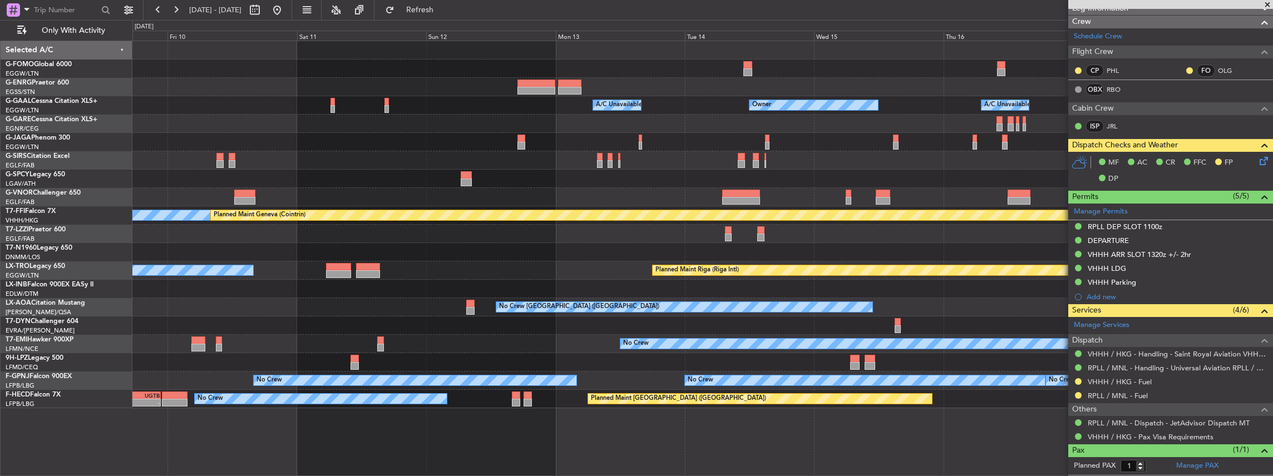
click at [467, 258] on div "Owner A/C Unavailable Owner A/C Unavailable Owner Planned Maint [GEOGRAPHIC_DAT…" at bounding box center [702, 224] width 1141 height 367
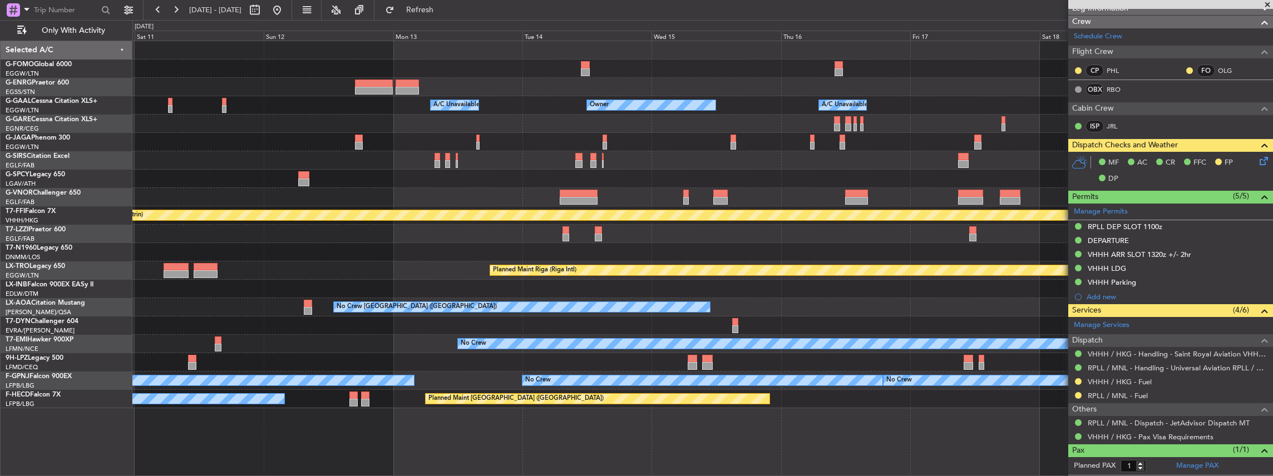
click at [695, 260] on div at bounding box center [702, 252] width 1141 height 18
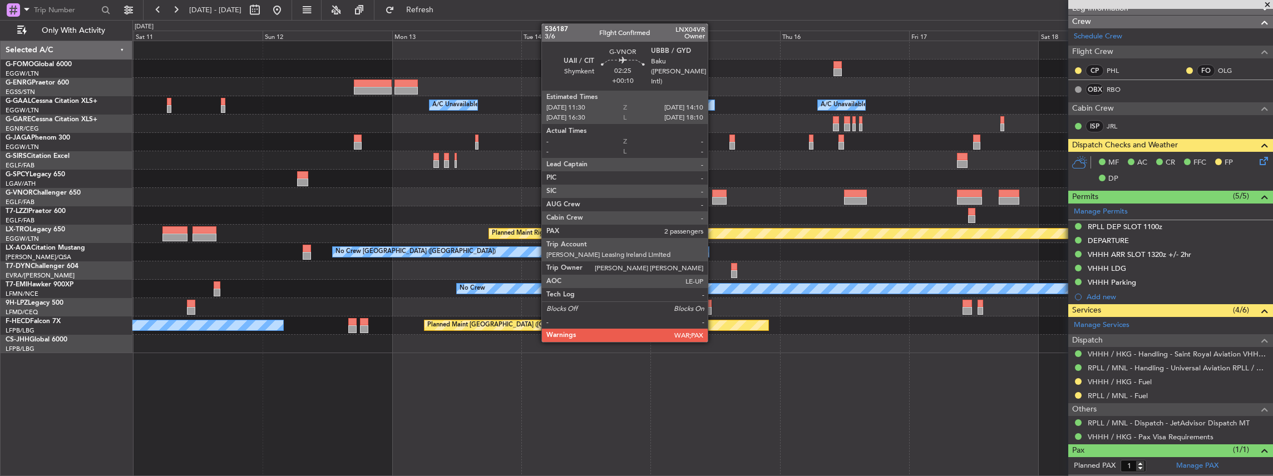
click at [713, 196] on div at bounding box center [719, 194] width 14 height 8
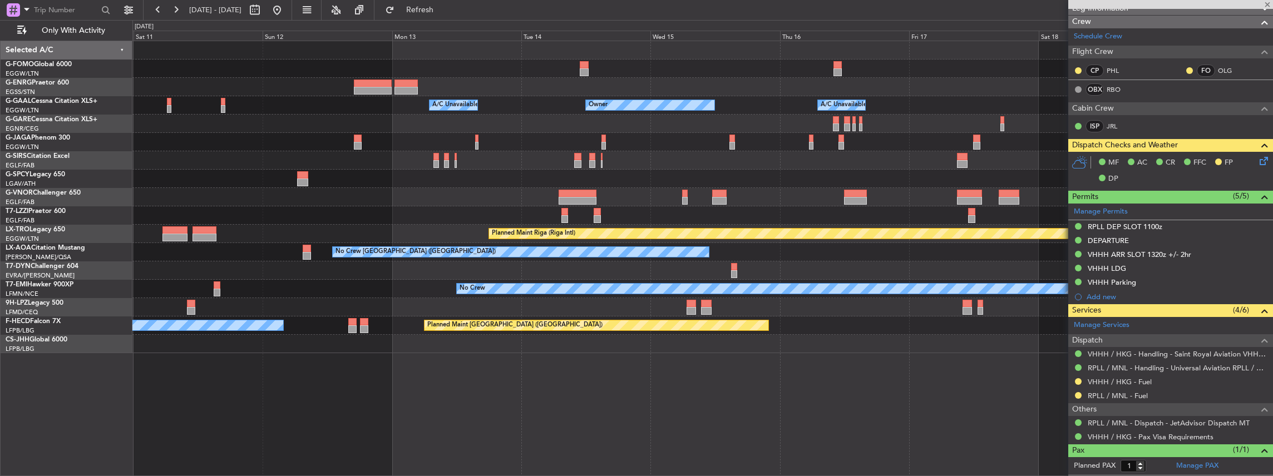
type input "+00:10"
type input "2"
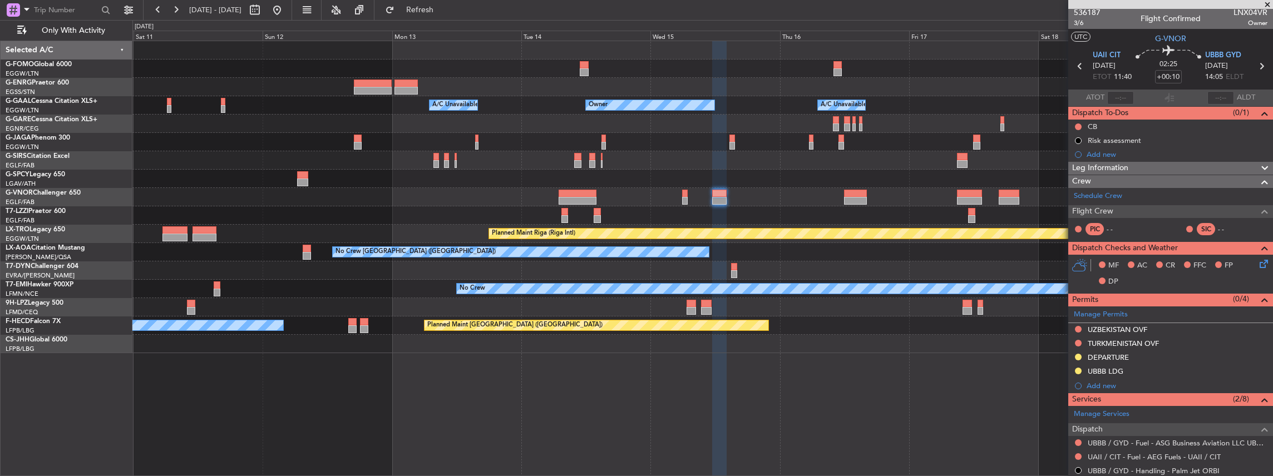
scroll to position [0, 0]
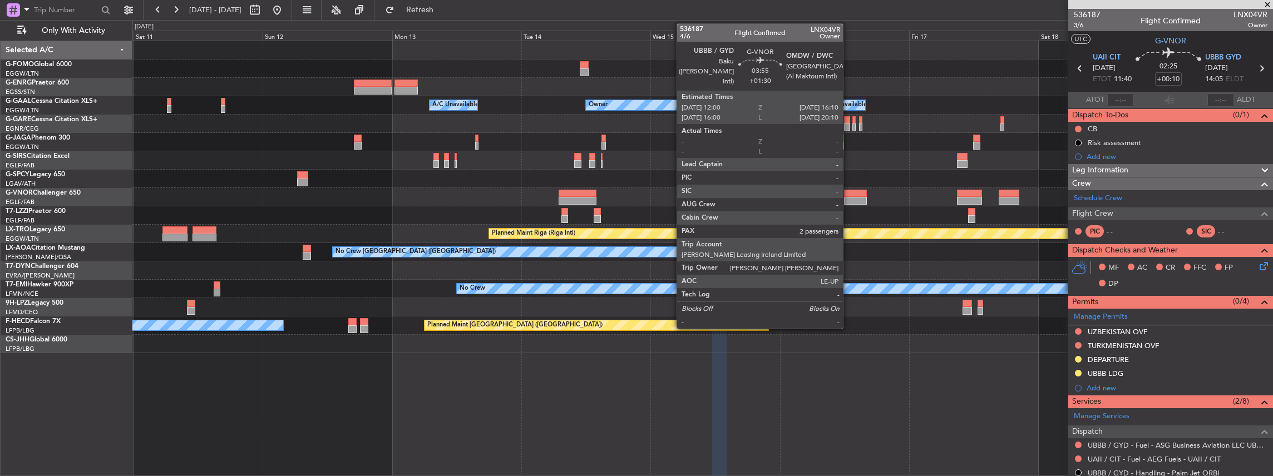
click at [849, 194] on div at bounding box center [855, 194] width 23 height 8
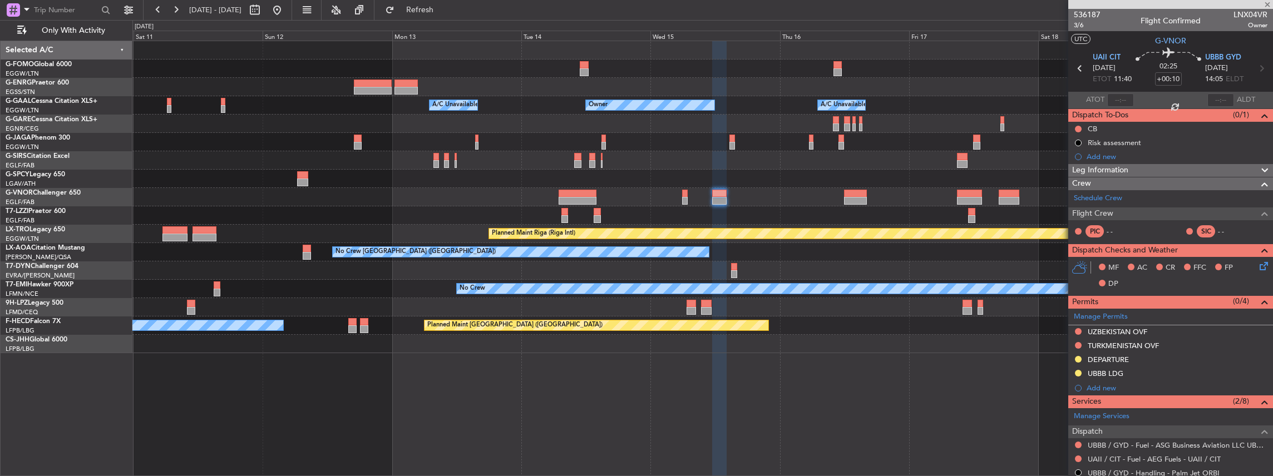
type input "+01:30"
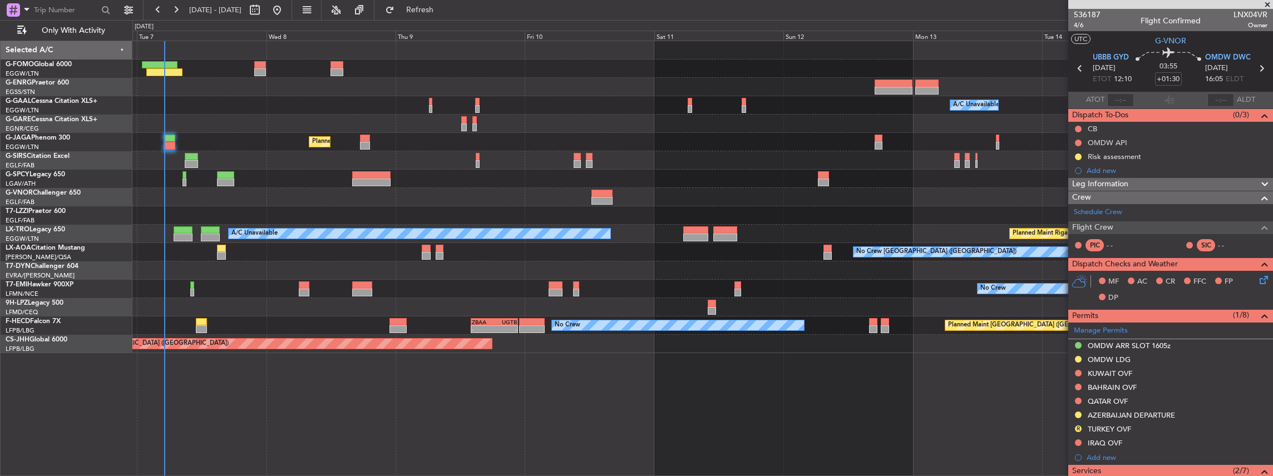
click at [1198, 323] on fb-app "10 Oct 2025 - 19 Oct 2025 Refresh Quick Links Only With Activity A/C Unavailabl…" at bounding box center [636, 242] width 1273 height 468
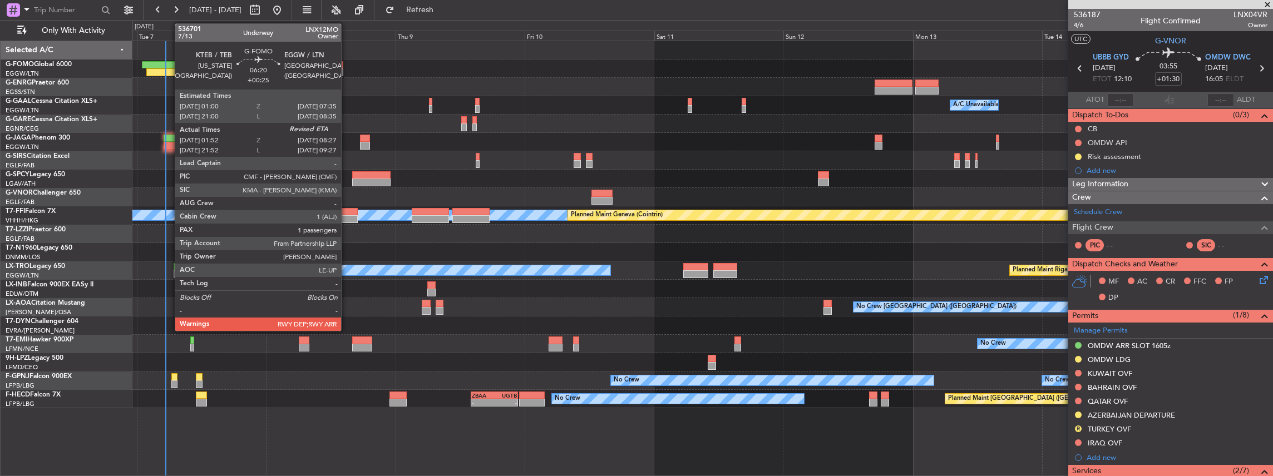
click at [169, 69] on div at bounding box center [164, 72] width 36 height 8
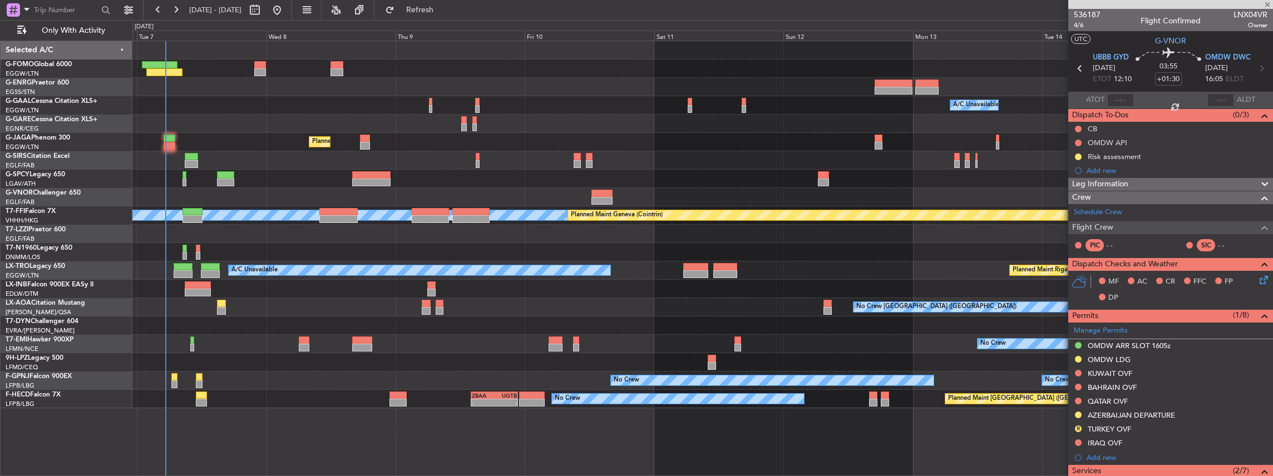
type input "+00:25"
type input "01:52"
type input "1"
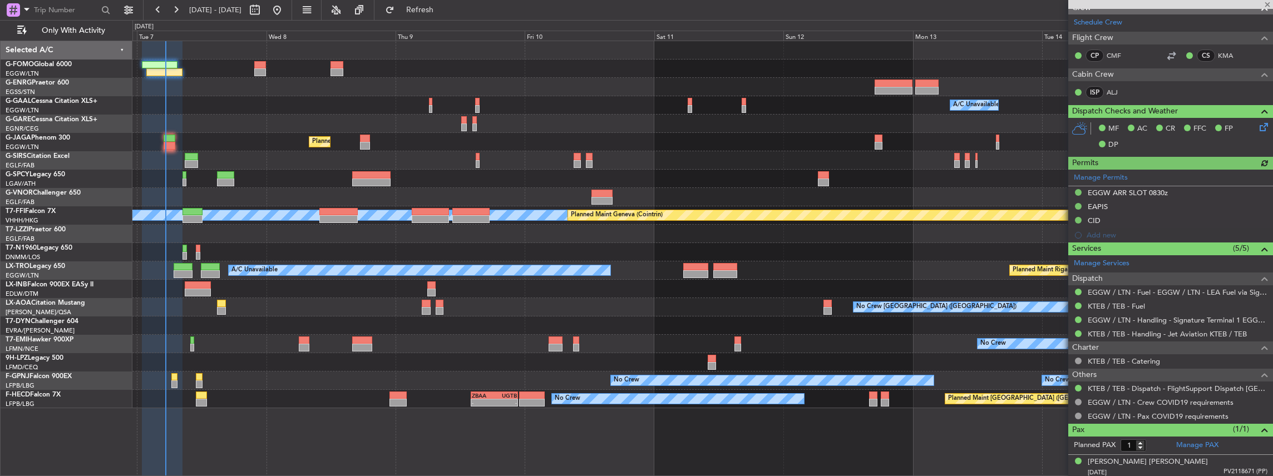
scroll to position [218, 0]
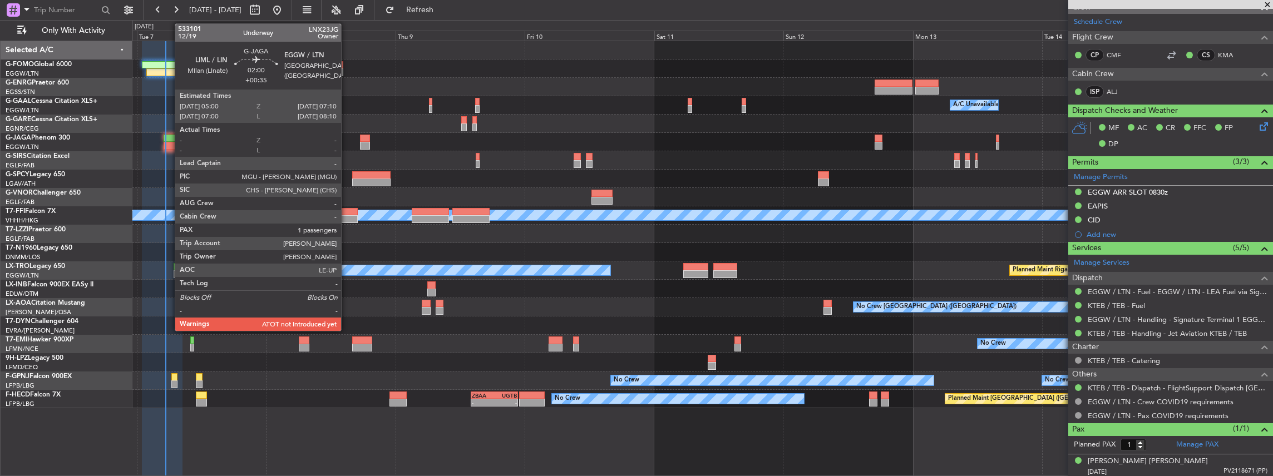
click at [169, 138] on div at bounding box center [170, 139] width 12 height 8
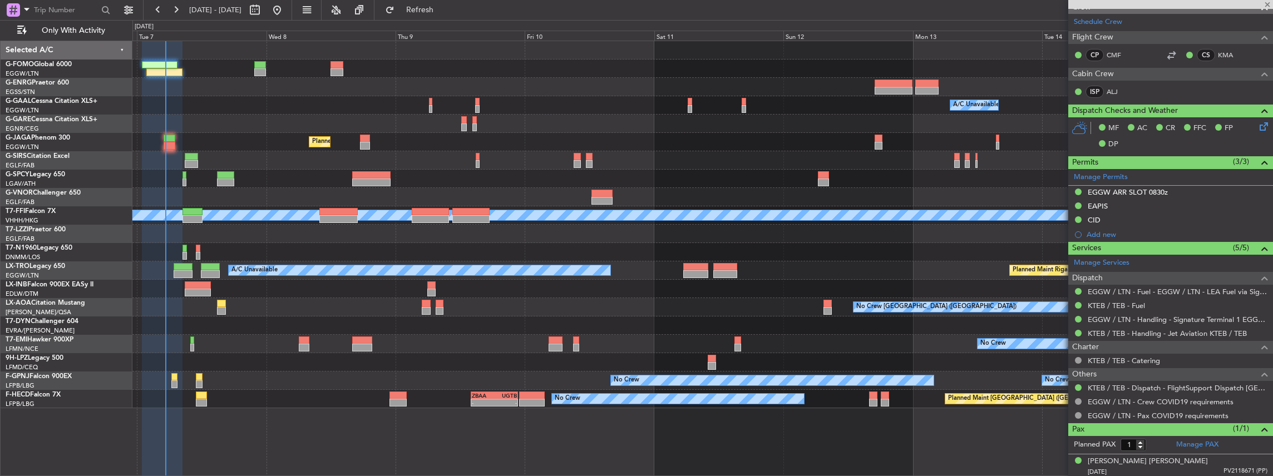
type input "+00:35"
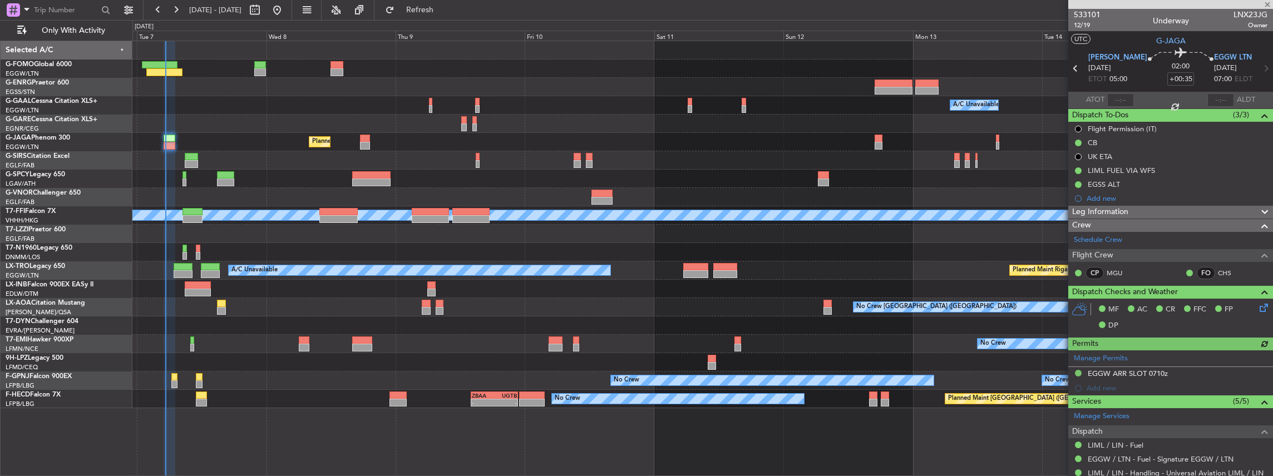
click at [1236, 11] on span "LNX23JG" at bounding box center [1251, 15] width 34 height 12
copy span "LNX23JG"
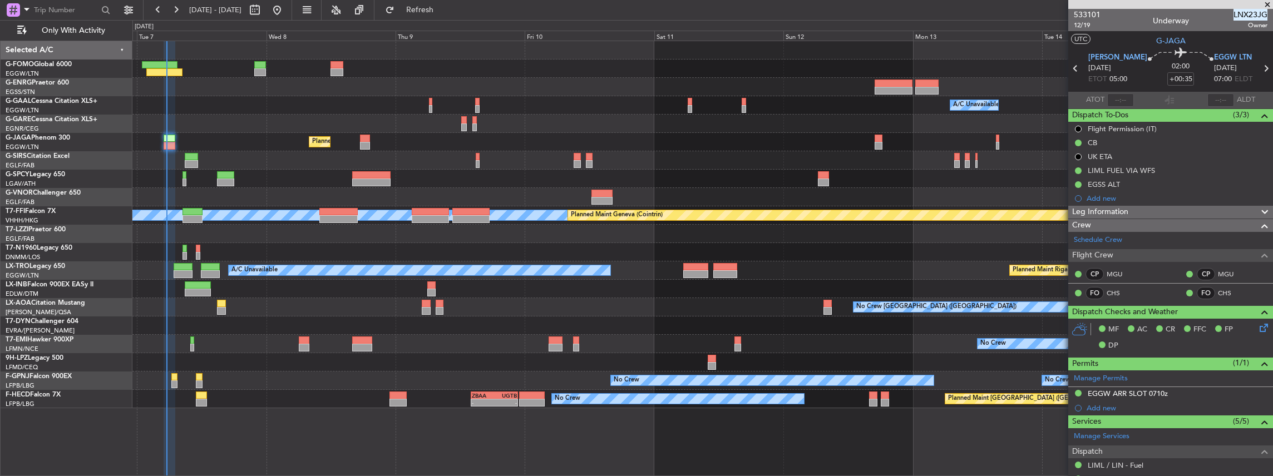
type input "05:18"
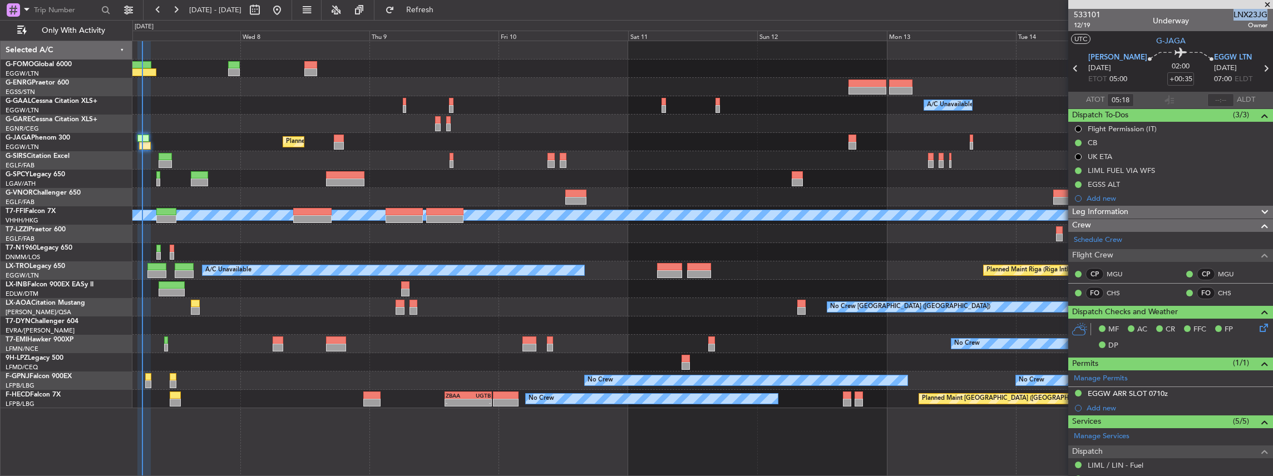
click at [558, 308] on div "Owner A/C Unavailable Owner A/C Unavailable Planned Maint [GEOGRAPHIC_DATA] ([G…" at bounding box center [702, 224] width 1141 height 367
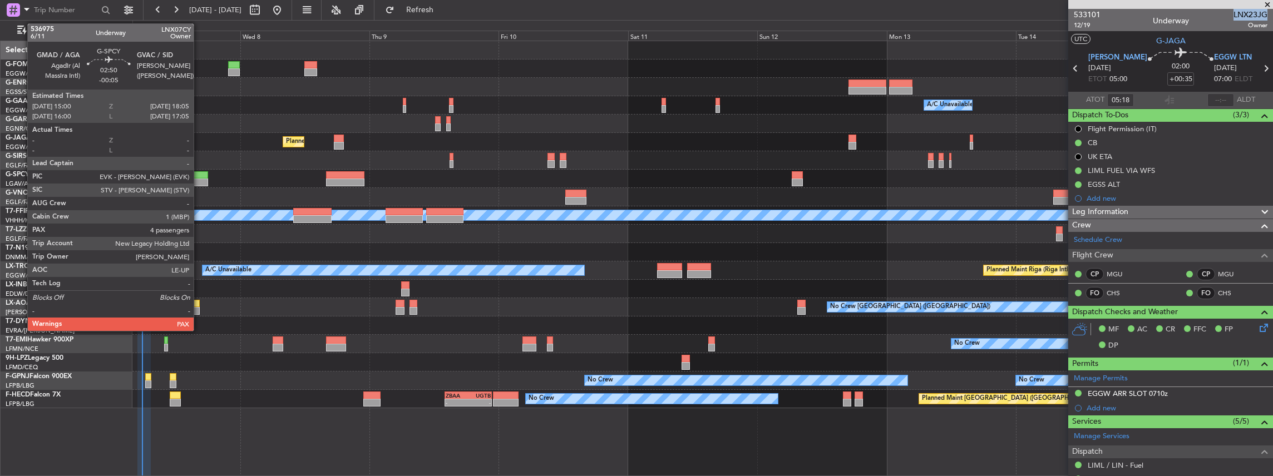
click at [199, 180] on div at bounding box center [199, 183] width 17 height 8
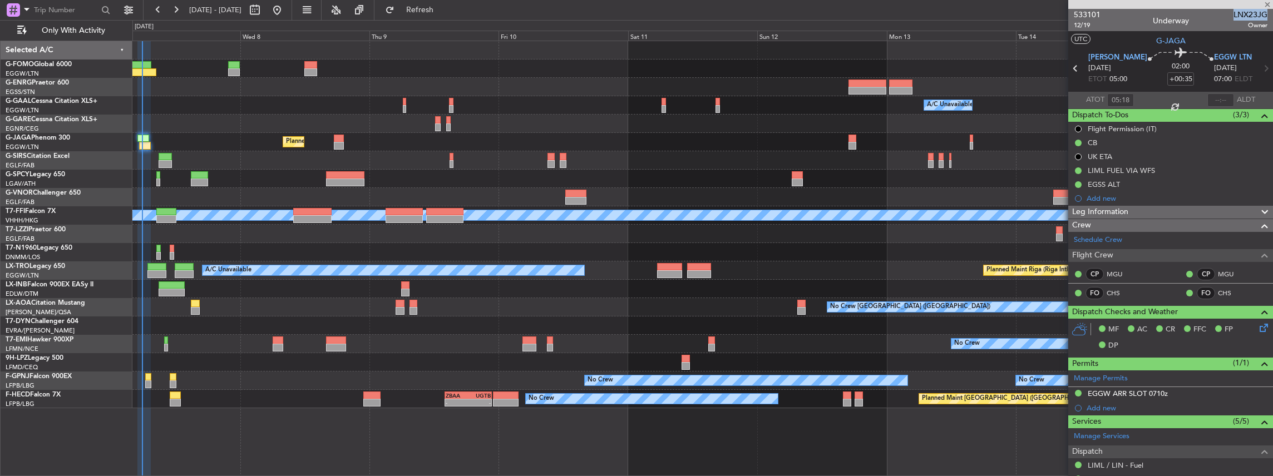
type input "-00:05"
type input "4"
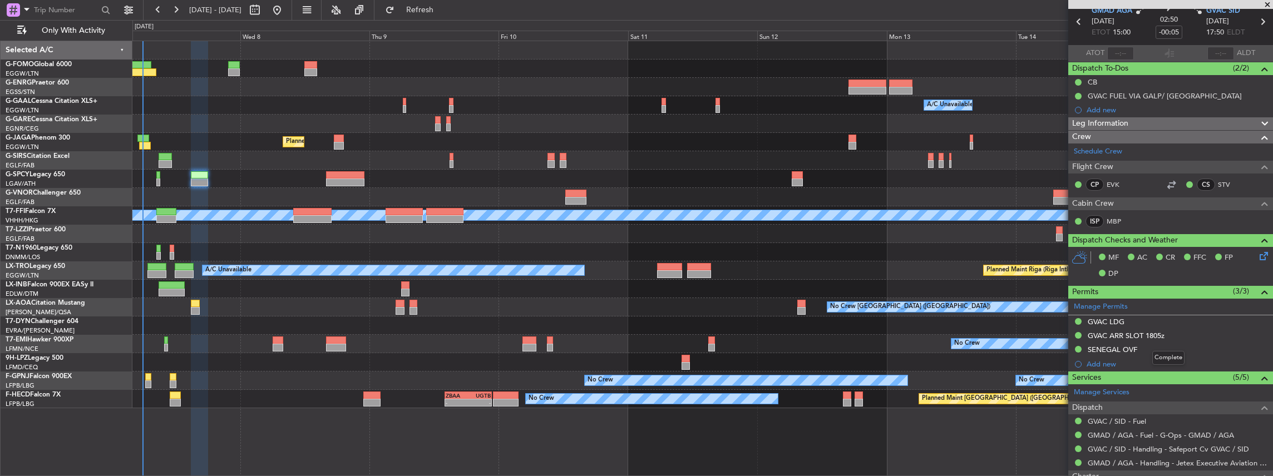
scroll to position [74, 0]
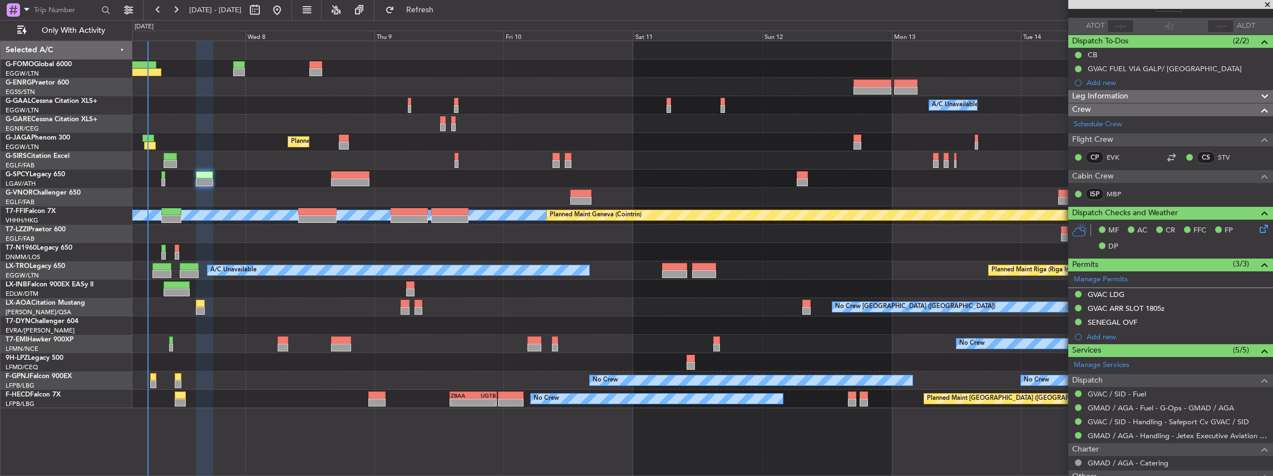
click at [263, 318] on div "Owner A/C Unavailable Owner A/C Unavailable Planned Maint London (Luton) MEL ME…" at bounding box center [702, 224] width 1141 height 367
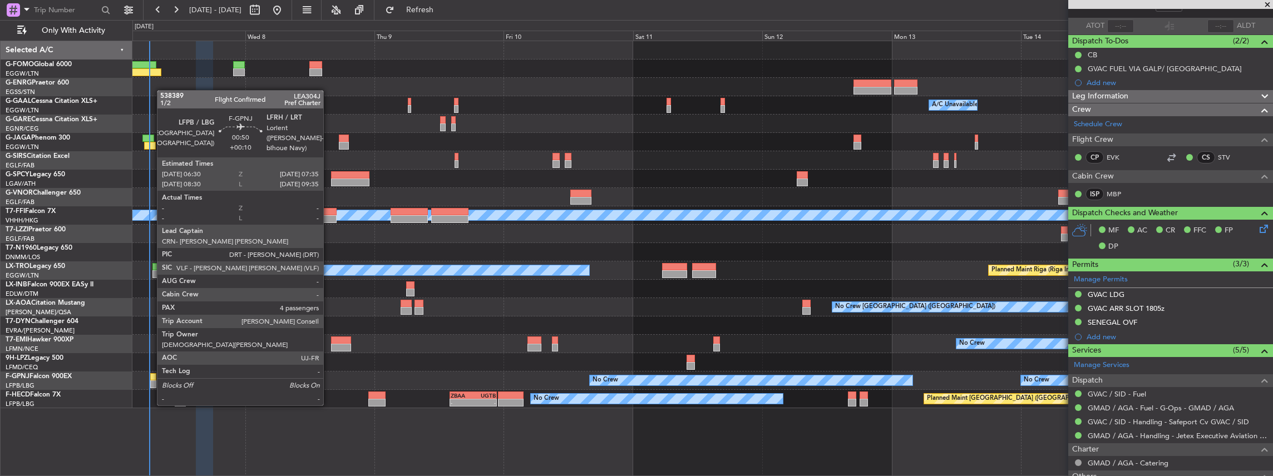
click at [151, 384] on div at bounding box center [153, 385] width 6 height 8
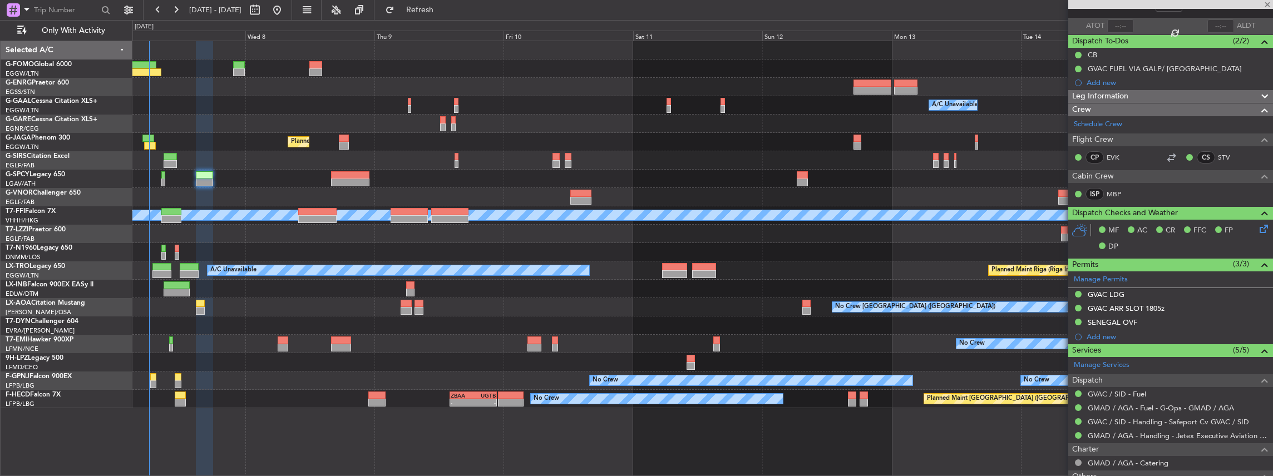
type input "+00:10"
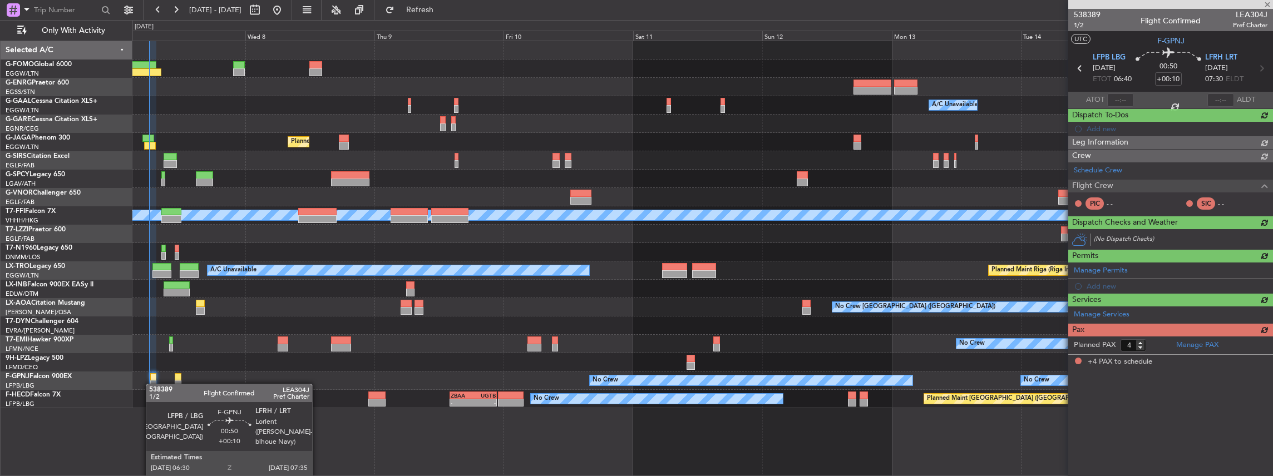
scroll to position [0, 0]
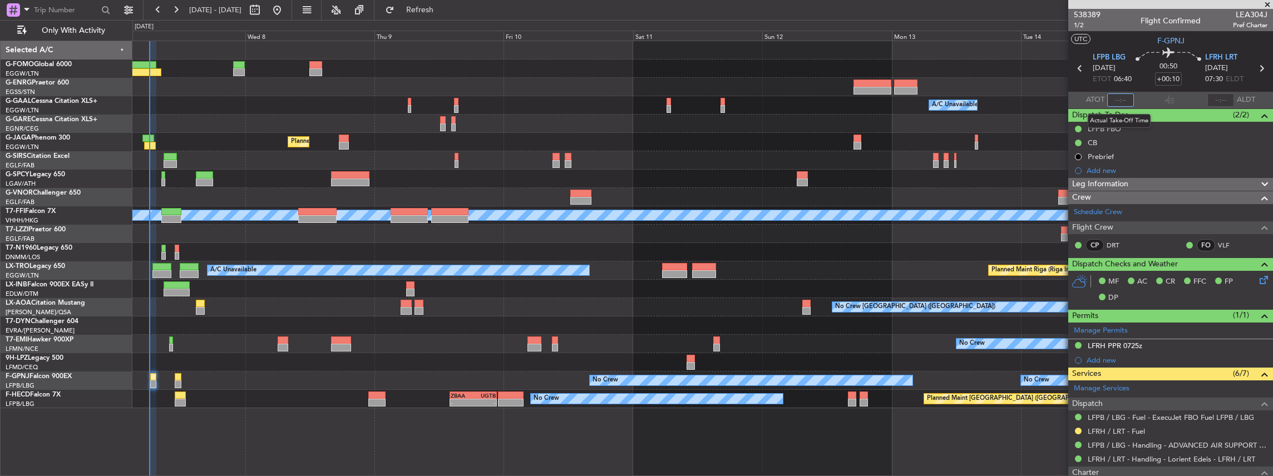
click at [1119, 101] on input "text" at bounding box center [1121, 99] width 27 height 13
click at [1160, 102] on section "ATOT 0614 ALDT" at bounding box center [1171, 100] width 205 height 17
type input "06:14"
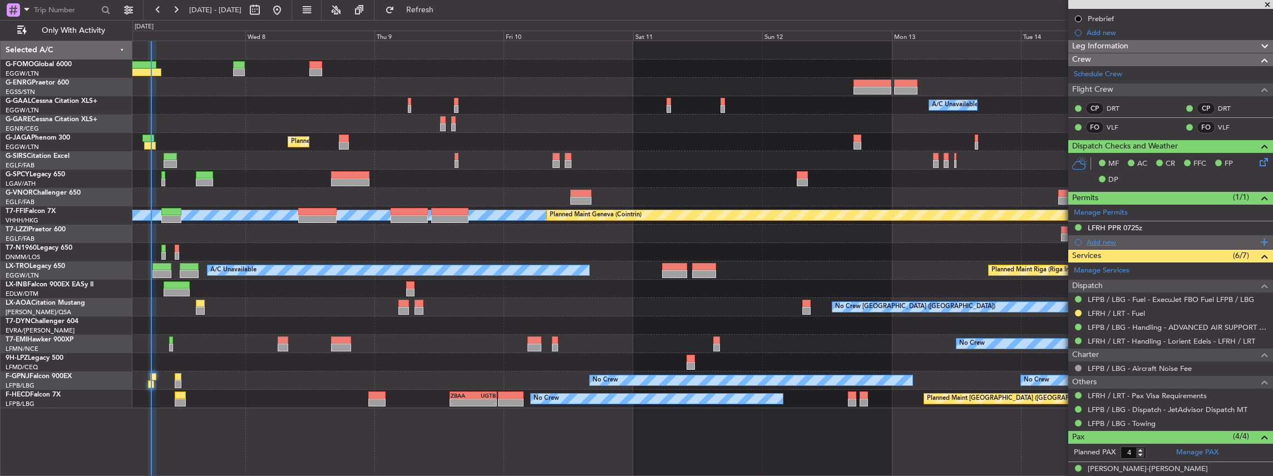
scroll to position [148, 0]
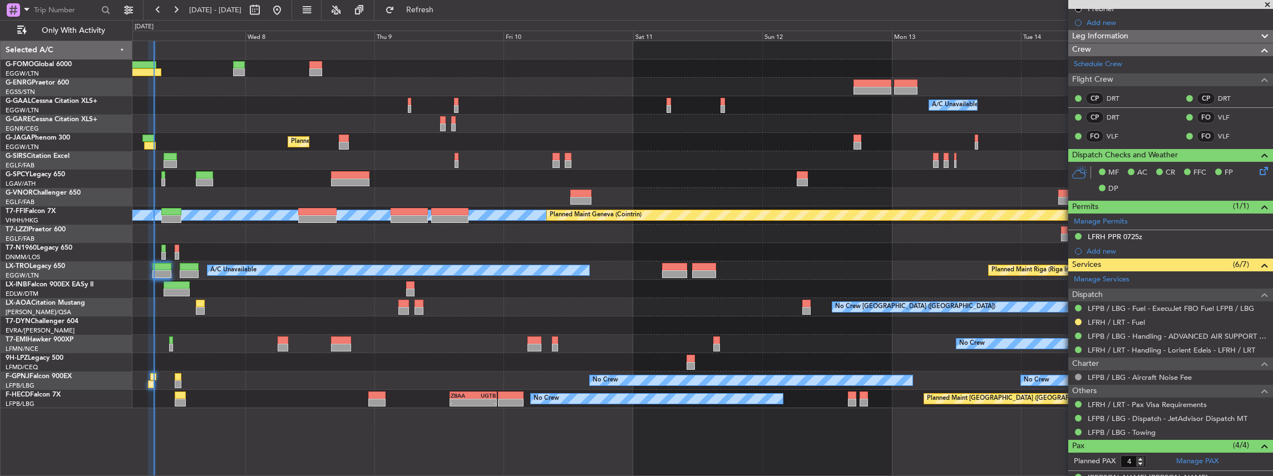
type input "06:58"
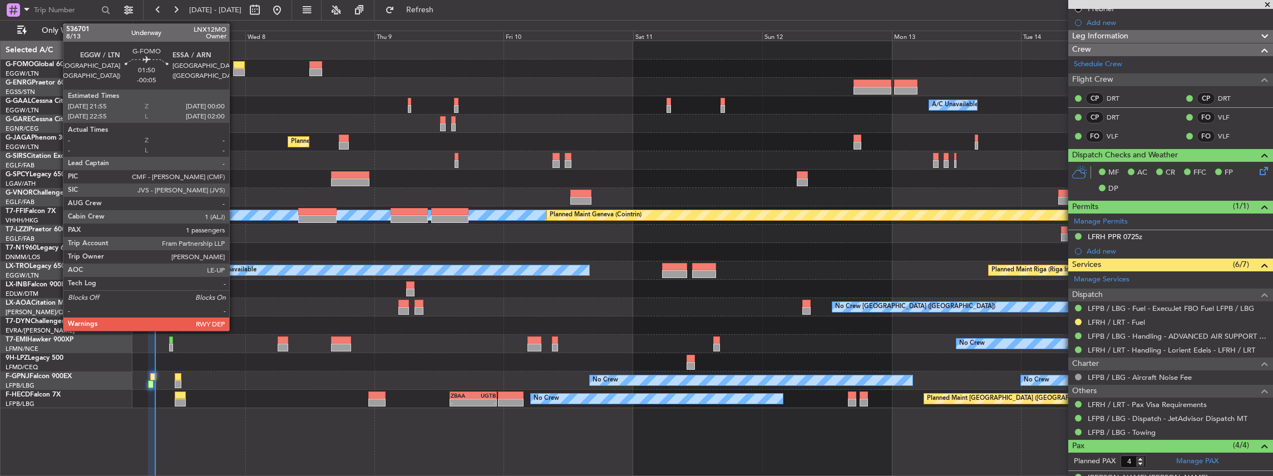
click at [235, 68] on div at bounding box center [239, 72] width 12 height 8
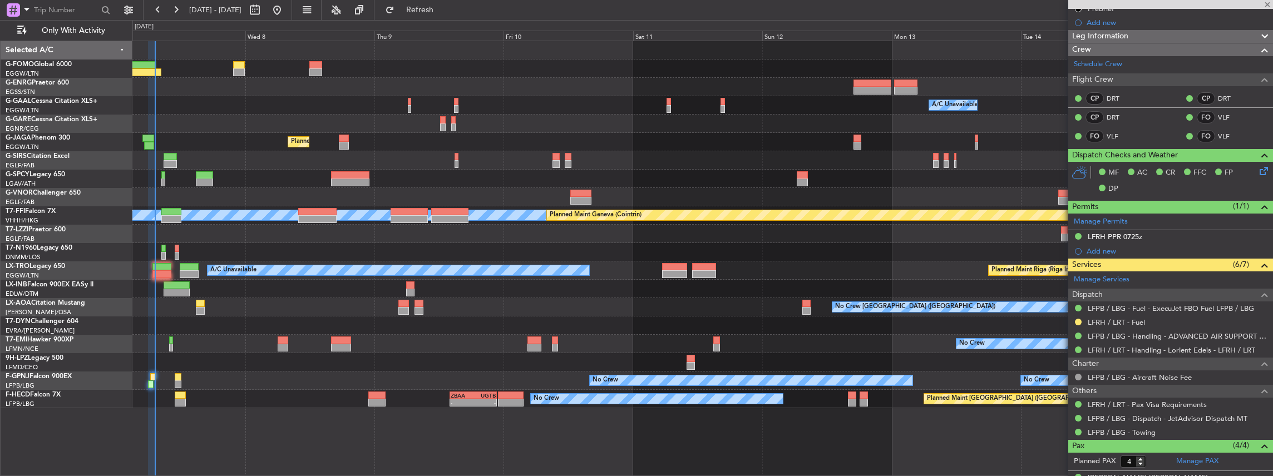
type input "-00:05"
type input "1"
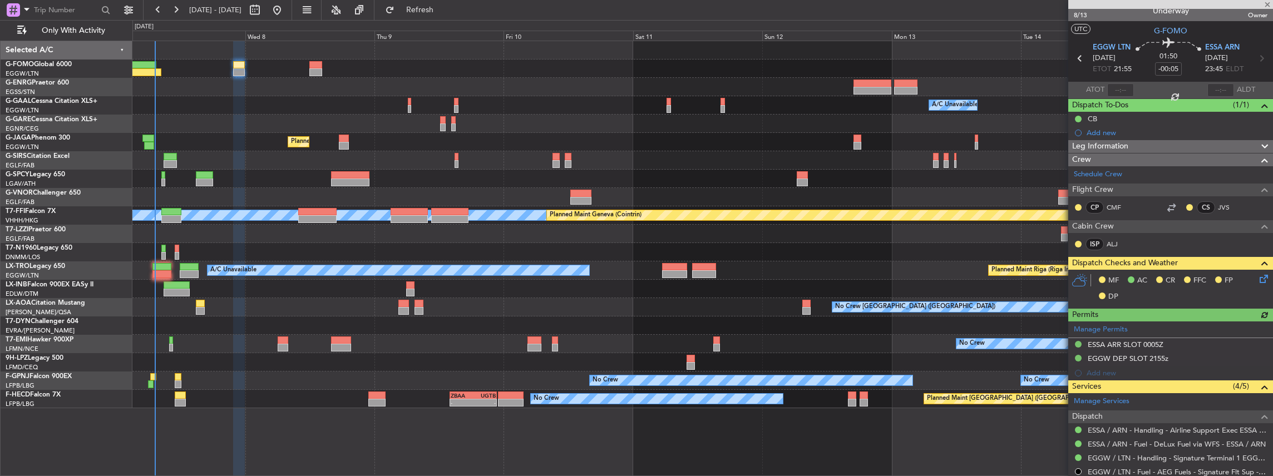
scroll to position [0, 0]
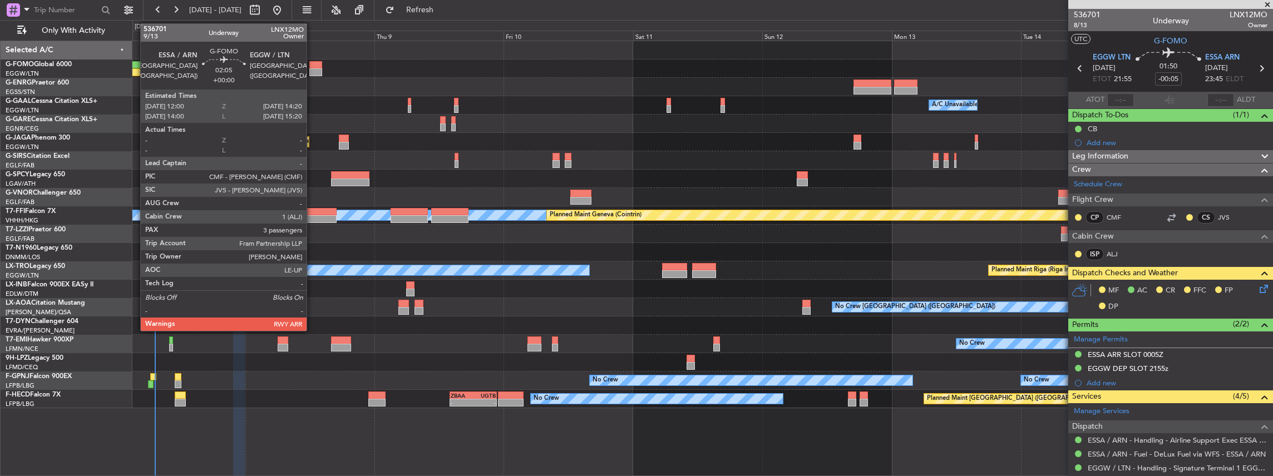
click at [312, 70] on div at bounding box center [315, 72] width 13 height 8
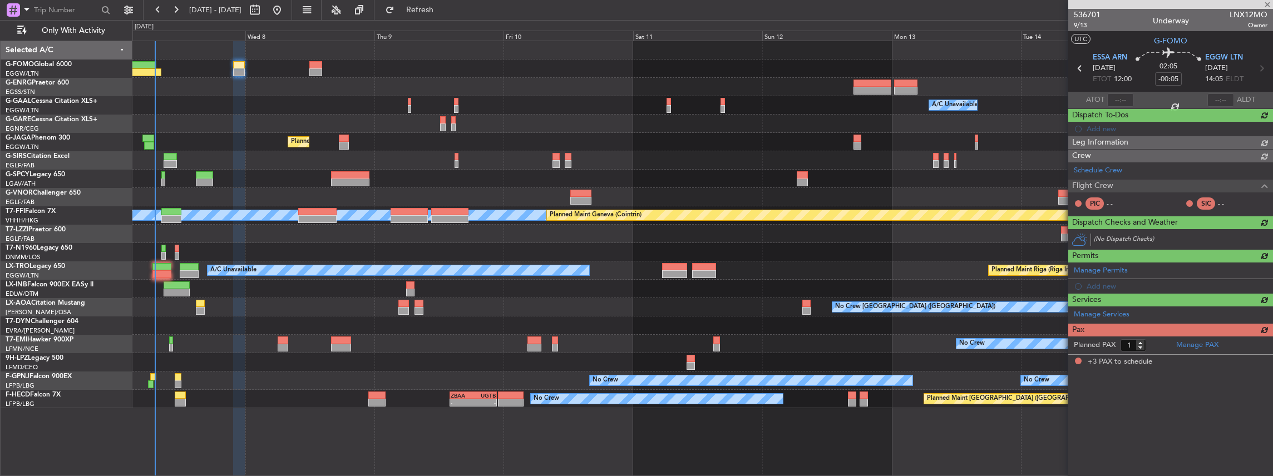
type input "3"
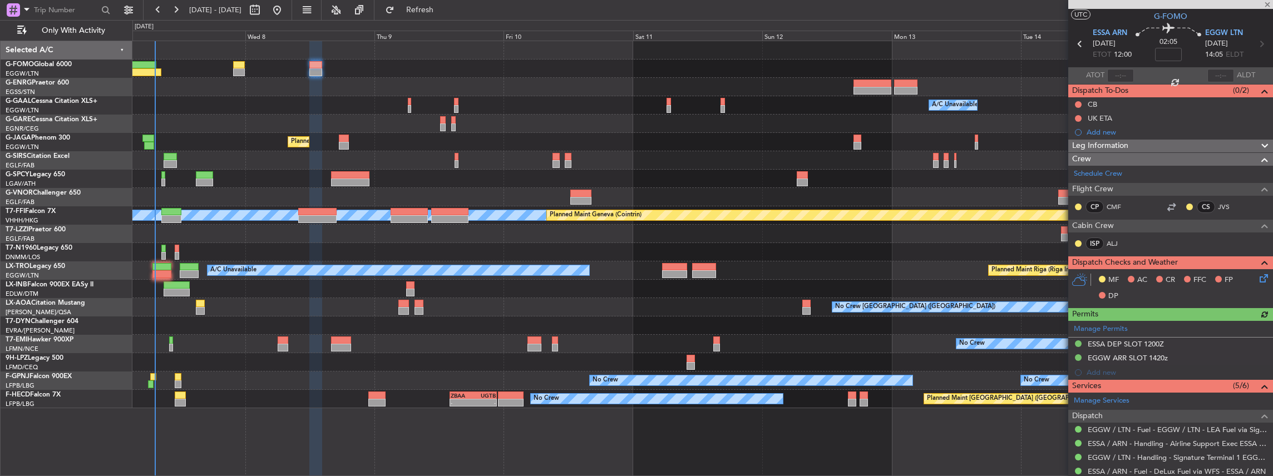
scroll to position [37, 0]
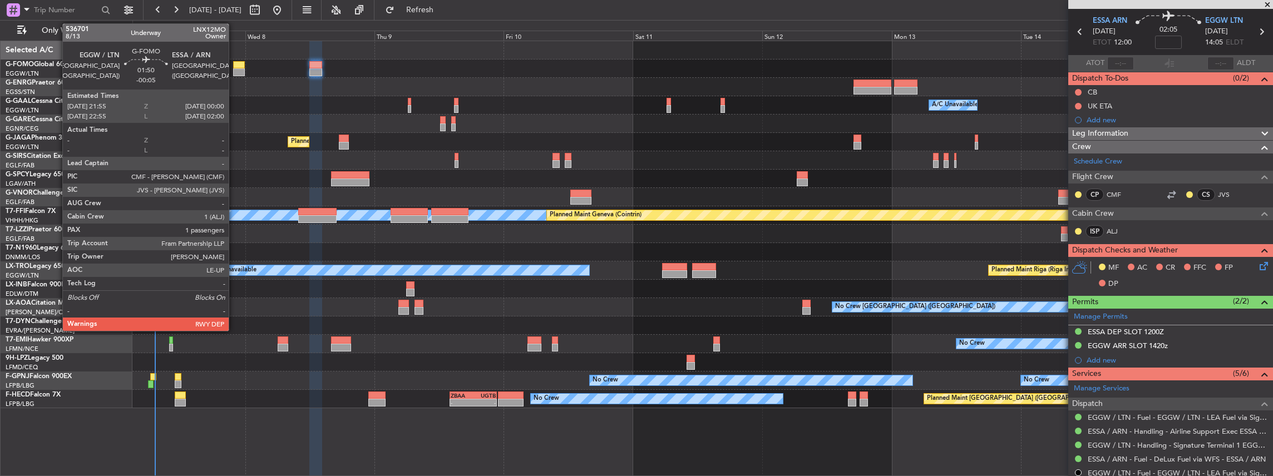
click at [234, 65] on div at bounding box center [239, 65] width 12 height 8
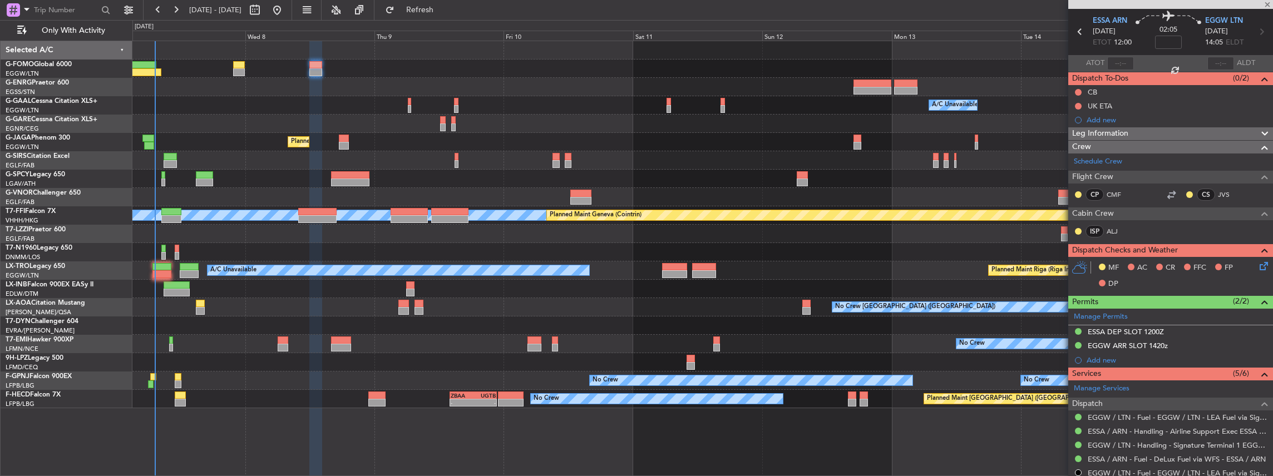
click at [240, 71] on div at bounding box center [239, 72] width 12 height 8
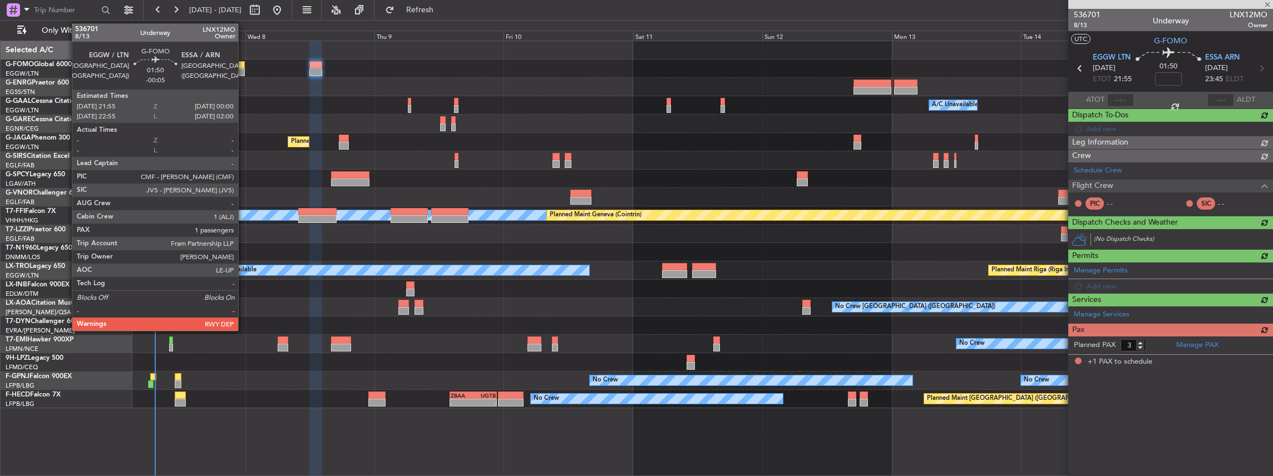
type input "-00:05"
type input "1"
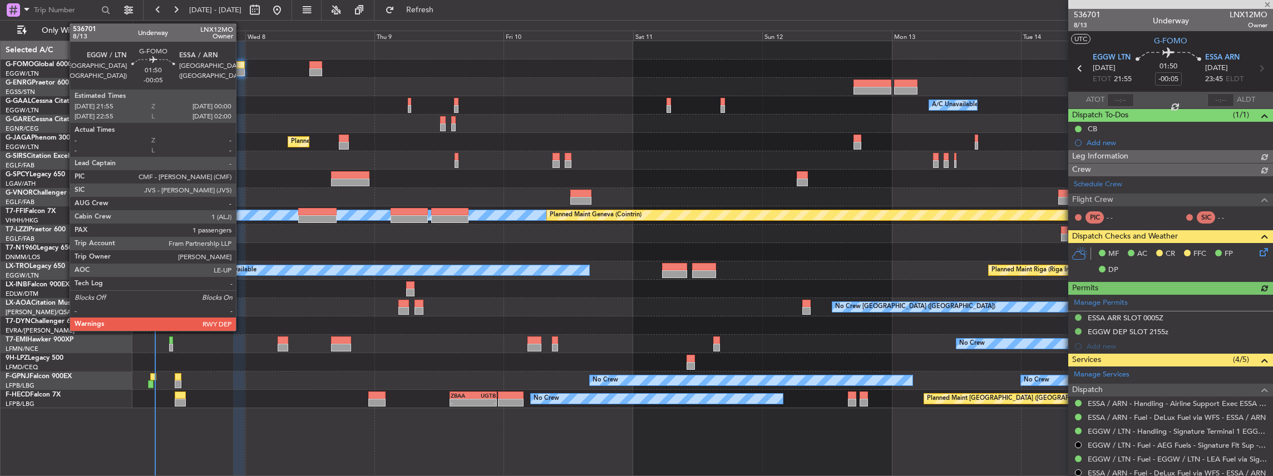
click at [242, 66] on div at bounding box center [239, 65] width 12 height 8
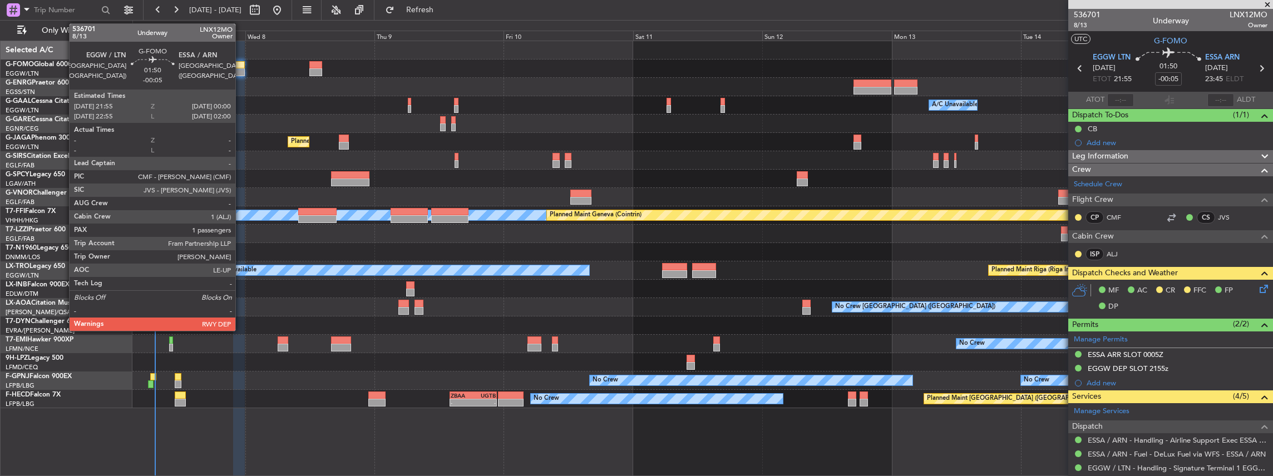
click at [241, 69] on div at bounding box center [239, 72] width 12 height 8
click at [240, 69] on div at bounding box center [239, 72] width 12 height 8
click at [238, 67] on div at bounding box center [239, 65] width 12 height 8
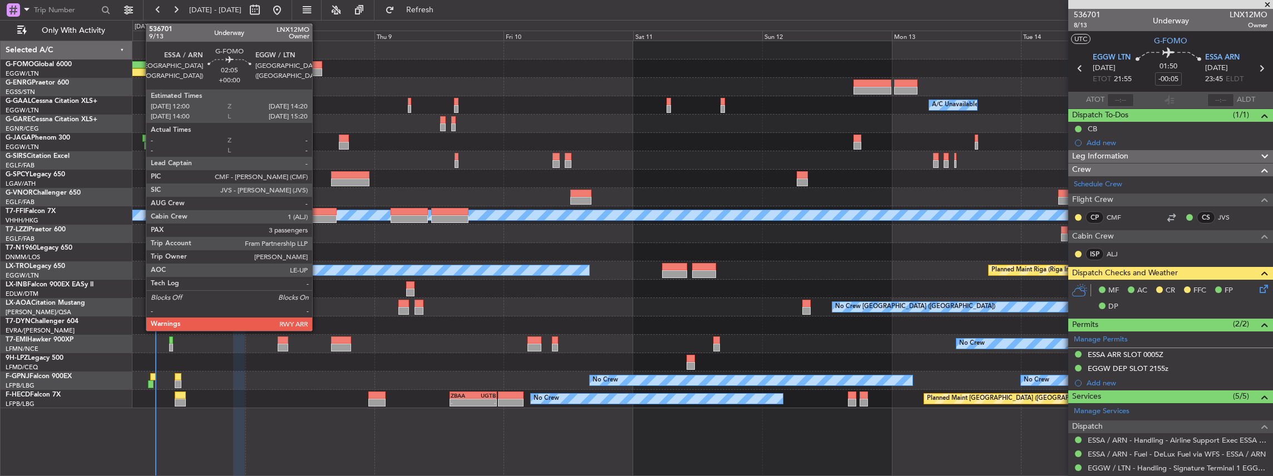
click at [316, 67] on div at bounding box center [315, 65] width 13 height 8
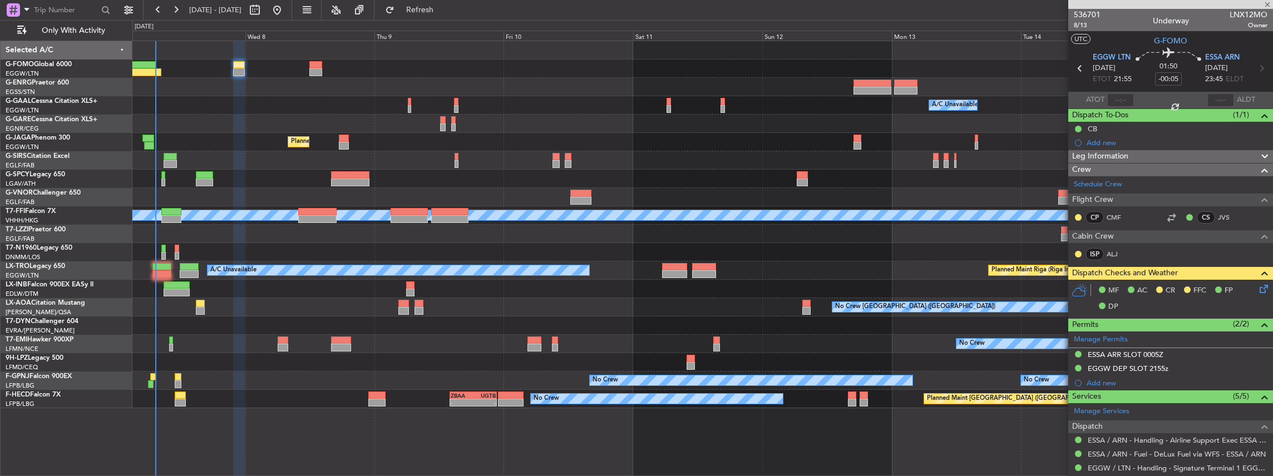
type input "3"
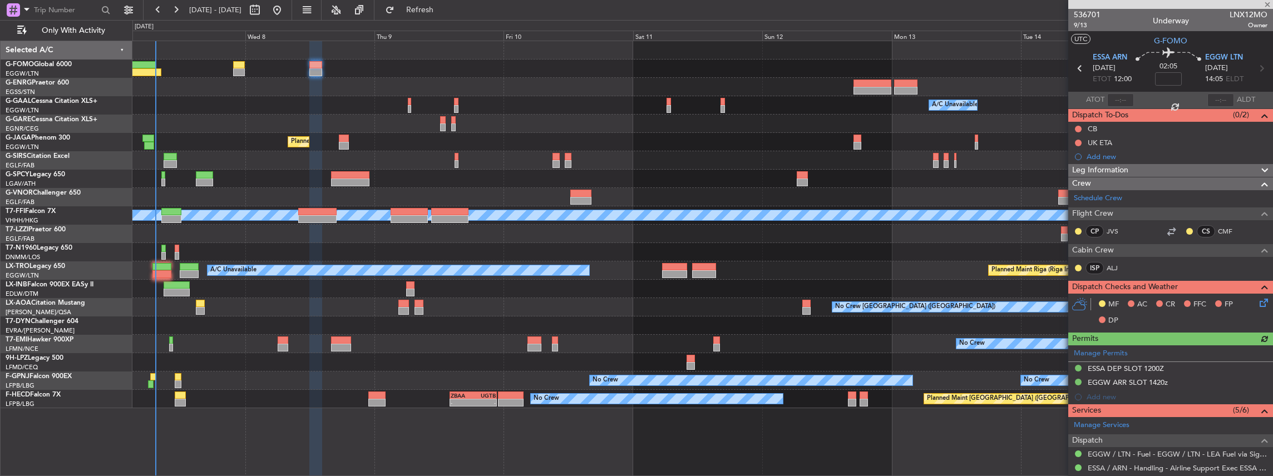
click at [1260, 302] on icon at bounding box center [1262, 301] width 9 height 9
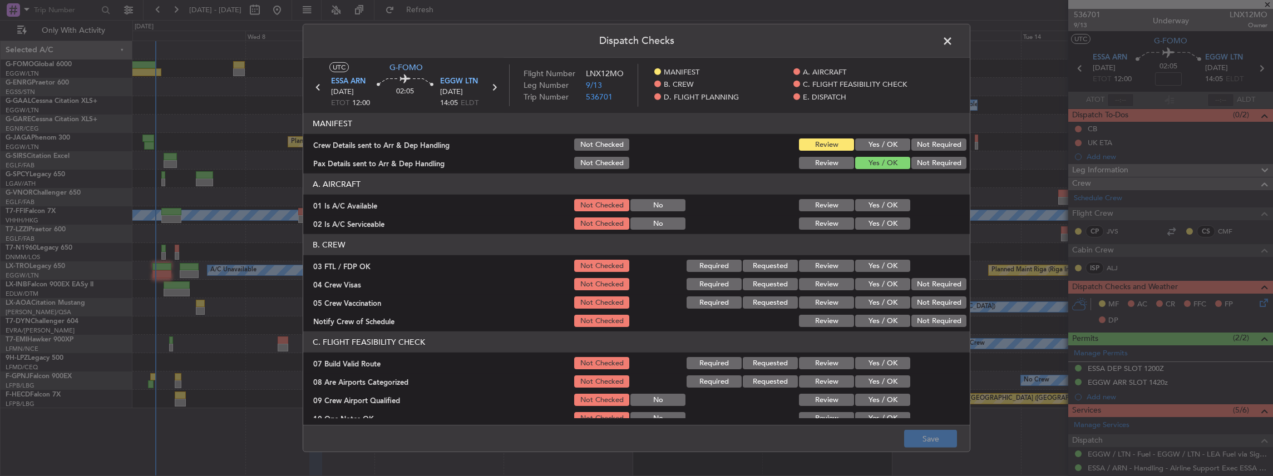
click at [871, 144] on button "Yes / OK" at bounding box center [882, 145] width 55 height 12
click at [935, 436] on button "Save" at bounding box center [930, 439] width 53 height 18
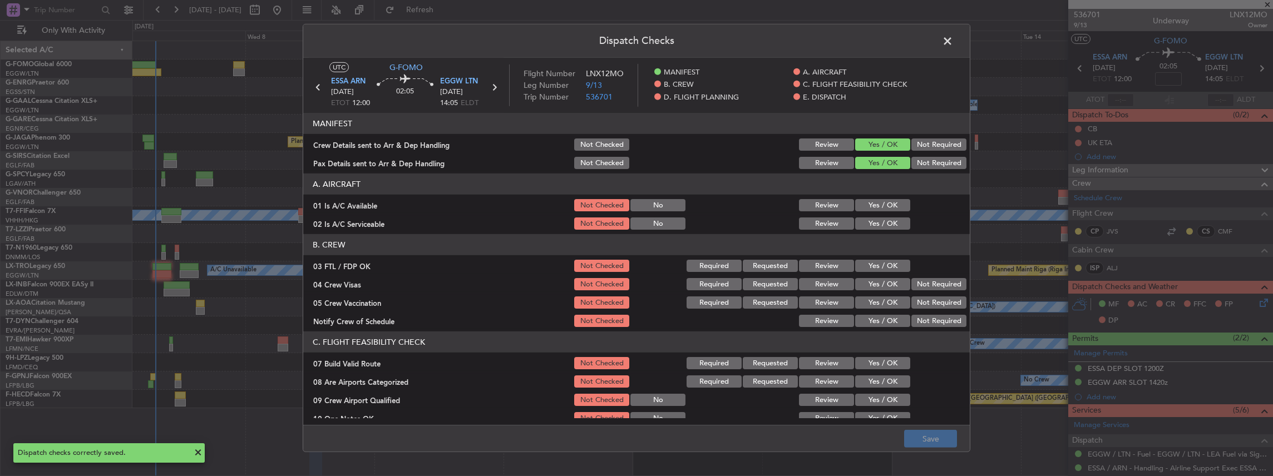
click at [953, 41] on span at bounding box center [953, 44] width 0 height 22
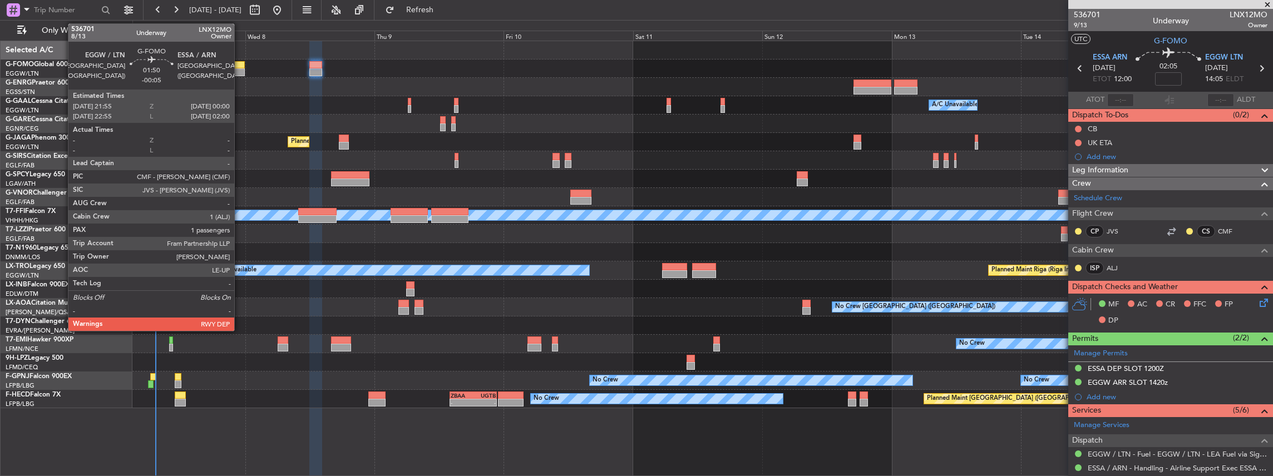
click at [240, 66] on div at bounding box center [239, 65] width 12 height 8
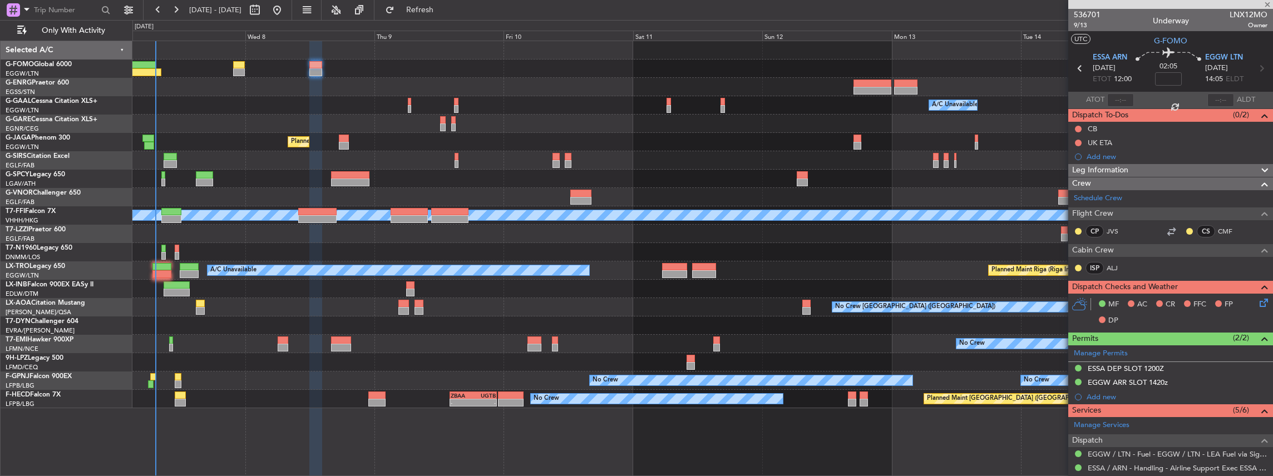
type input "-00:05"
type input "1"
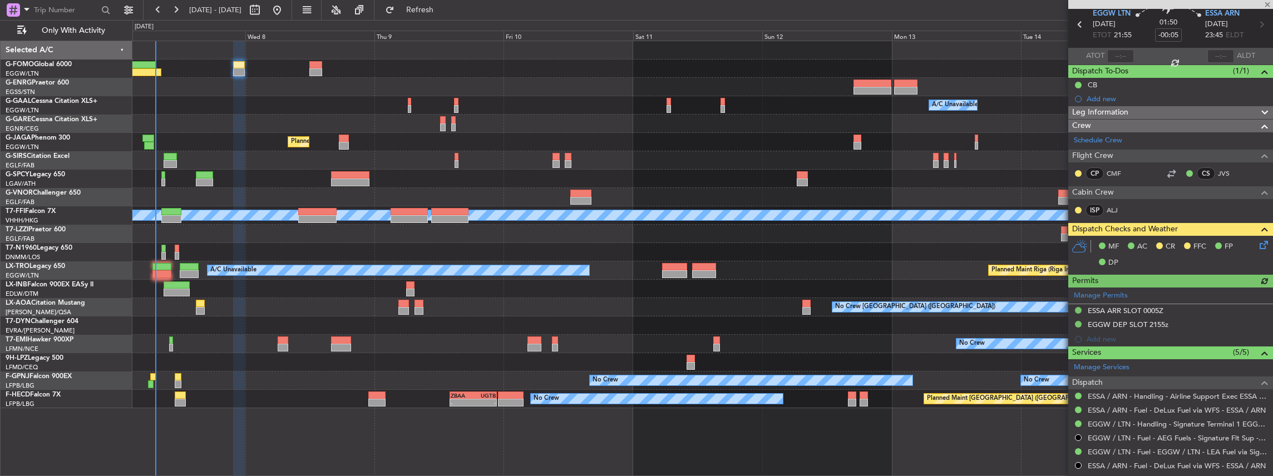
scroll to position [74, 0]
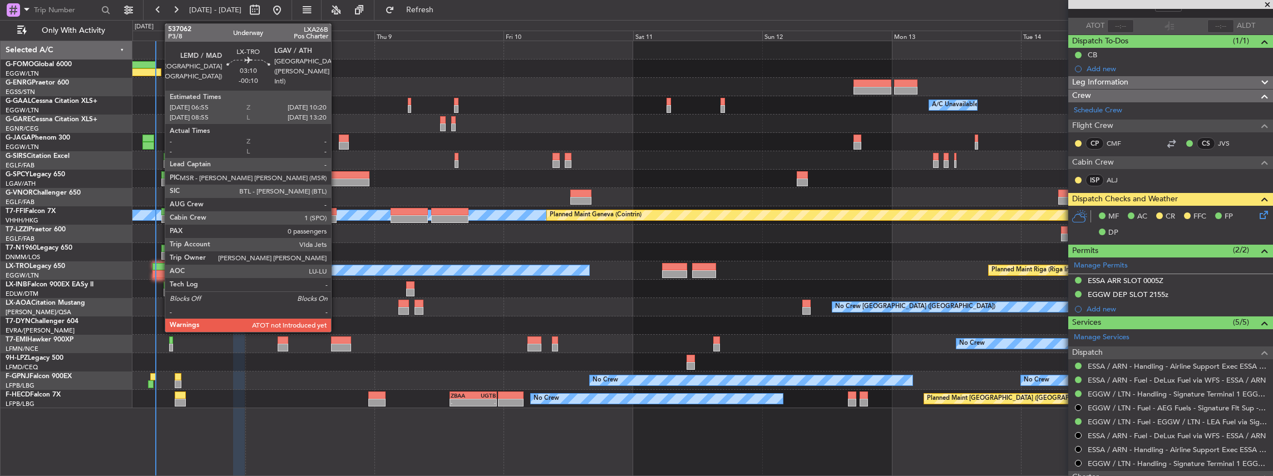
click at [159, 269] on div at bounding box center [161, 267] width 19 height 8
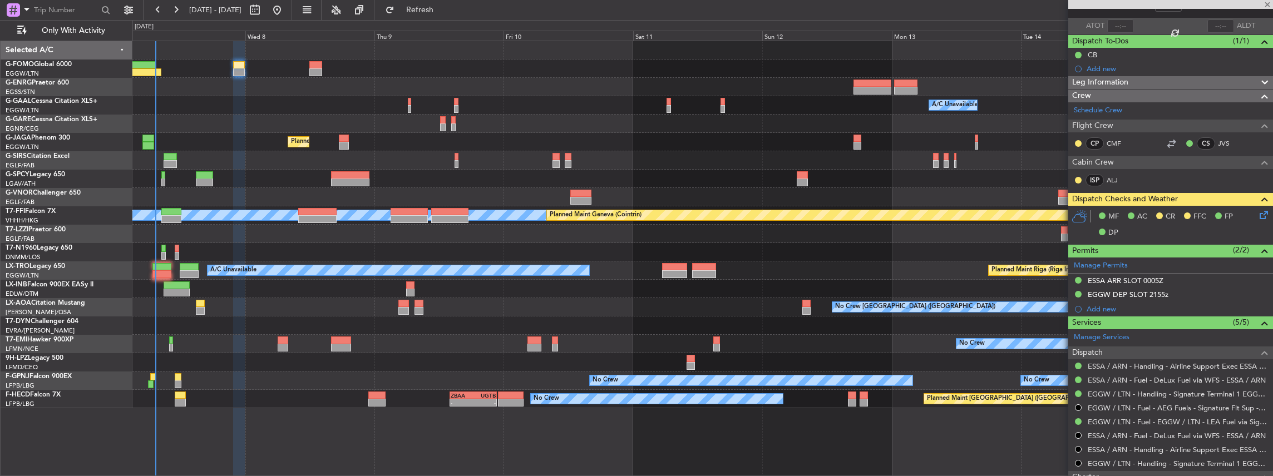
type input "-00:10"
type input "0"
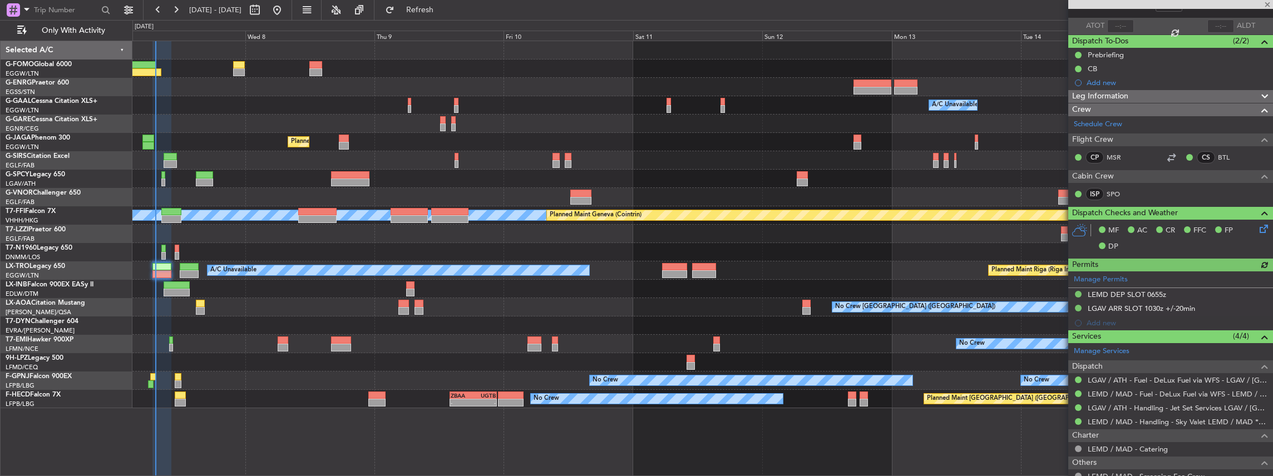
scroll to position [0, 0]
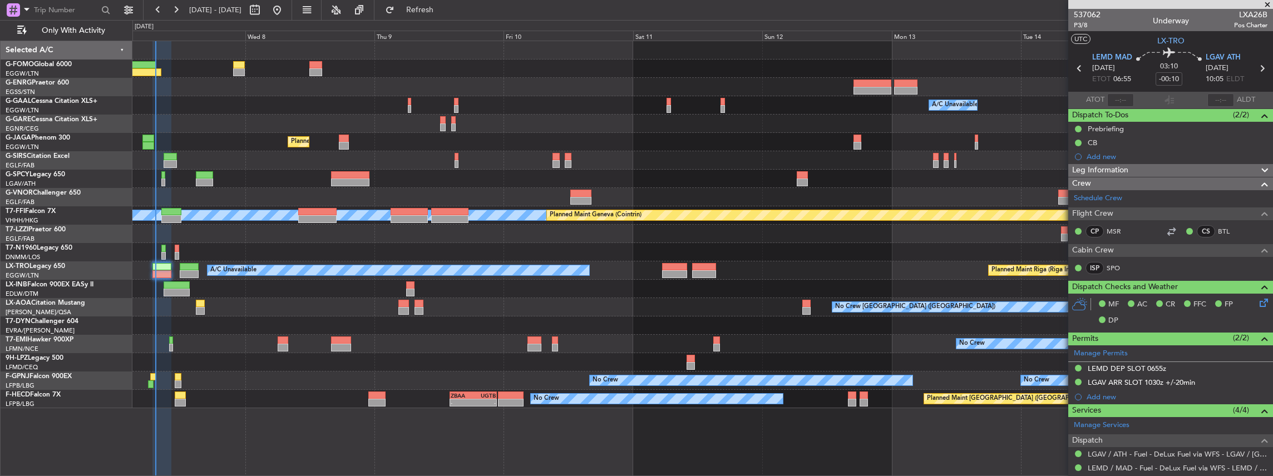
click at [1253, 13] on span "LXA26B" at bounding box center [1250, 15] width 33 height 12
copy span "LXA26B"
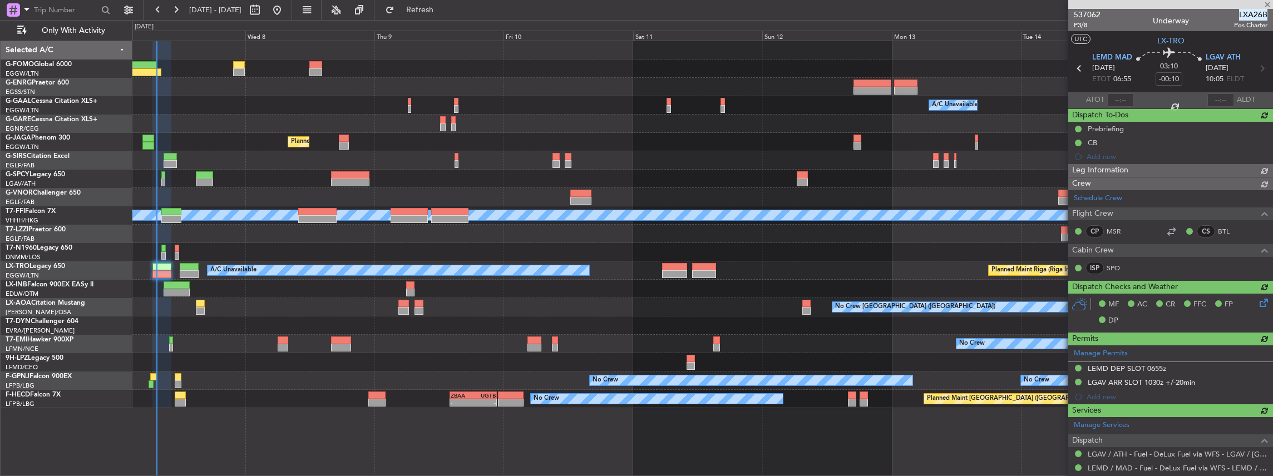
type input "07:26"
